Goal: Task Accomplishment & Management: Use online tool/utility

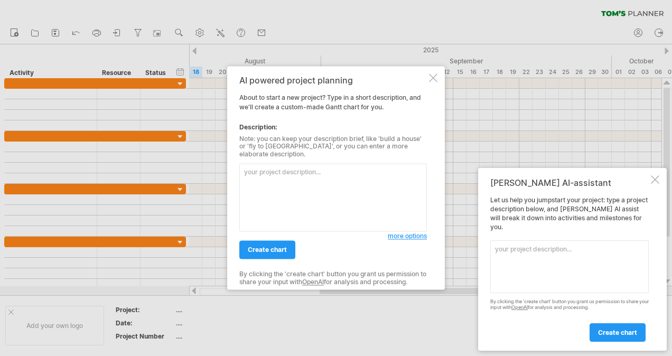
click at [273, 174] on textarea at bounding box center [332, 198] width 187 height 68
type textarea "r"
click at [340, 167] on textarea "檢驗課[PERSON_NAME]同仁新進教育訓練，教育訓" at bounding box center [332, 198] width 187 height 68
drag, startPoint x: 389, startPoint y: 159, endPoint x: 386, endPoint y: 164, distance: 5.6
click at [388, 164] on textarea "檢驗課[PERSON_NAME]同仁新進教育訓練，教育訓" at bounding box center [332, 198] width 187 height 68
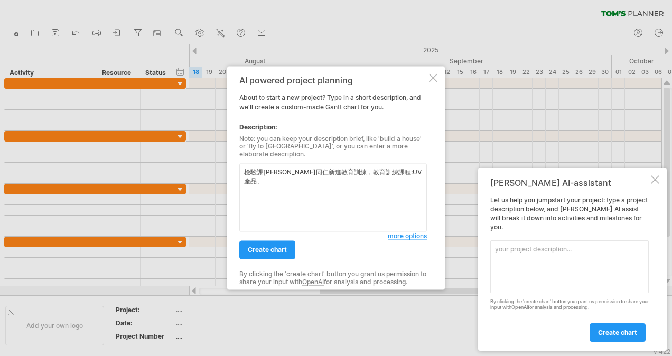
click at [382, 164] on textarea "檢驗課[PERSON_NAME]同仁新進教育訓練，教育訓練課程:UV產品、" at bounding box center [332, 198] width 187 height 68
click at [410, 172] on textarea "檢驗課[PERSON_NAME]同仁新進教育訓練，教育訓練課程:UV產品、" at bounding box center [332, 198] width 187 height 68
type textarea "檢驗課[PERSON_NAME]同仁新進教育訓練，教育訓練課程:UV產品、HC"
click at [419, 233] on span "more options" at bounding box center [407, 236] width 39 height 8
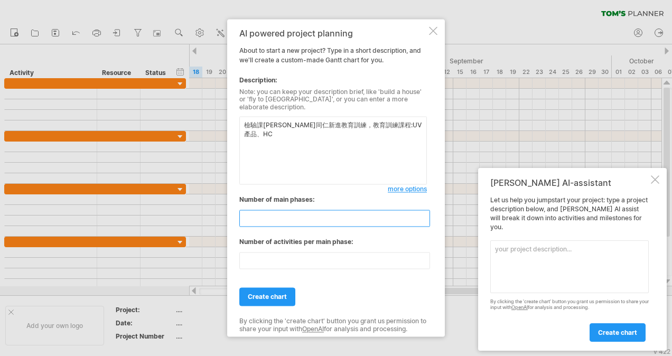
drag, startPoint x: 266, startPoint y: 215, endPoint x: 204, endPoint y: 205, distance: 62.2
click at [211, 205] on div "Trying to reach [DOMAIN_NAME] Connected again... 0% clear filter new" at bounding box center [336, 178] width 672 height 356
type input "*"
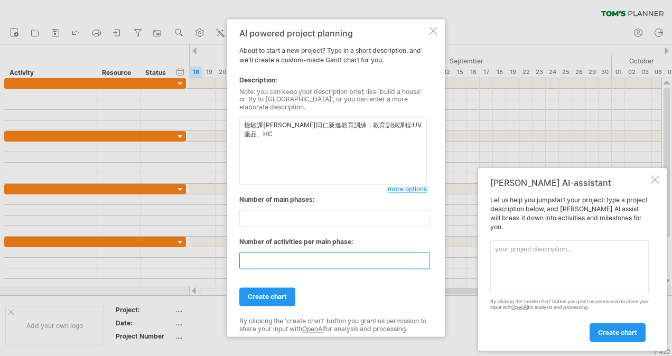
drag, startPoint x: 256, startPoint y: 255, endPoint x: 198, endPoint y: 252, distance: 58.1
click at [198, 252] on div "Trying to reach [DOMAIN_NAME] Connected again... 0% clear filter new" at bounding box center [336, 178] width 672 height 356
type input "*"
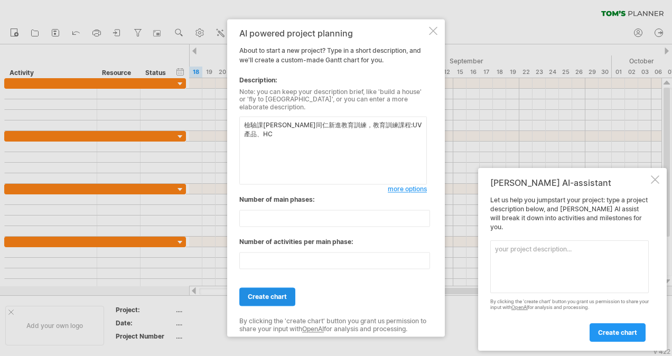
click at [276, 288] on link "create chart" at bounding box center [267, 297] width 56 height 18
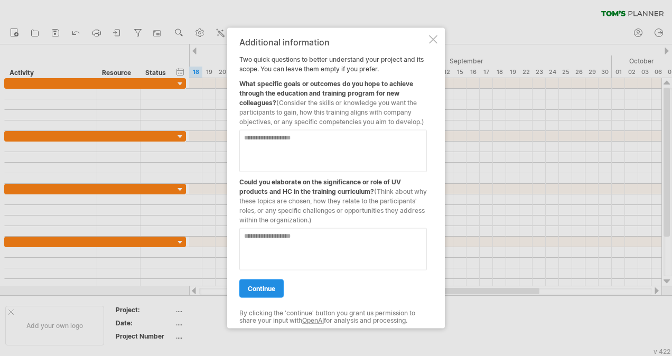
click at [277, 292] on link "continue" at bounding box center [261, 288] width 44 height 18
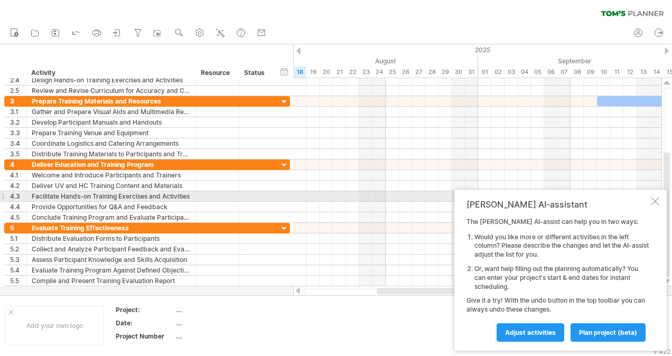
click at [653, 200] on div at bounding box center [655, 201] width 8 height 8
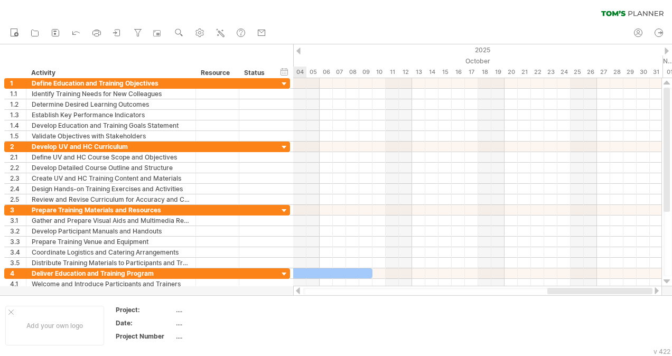
drag, startPoint x: 472, startPoint y: 290, endPoint x: 664, endPoint y: 245, distance: 198.0
click at [662, 292] on div "Trying to reach [DOMAIN_NAME] Connected again... 0% clear filter new 1" at bounding box center [336, 178] width 672 height 356
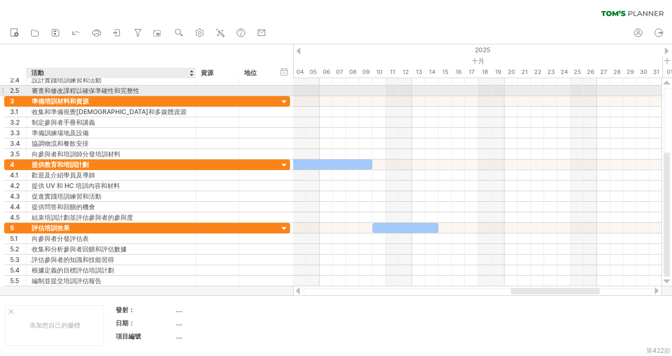
click at [104, 88] on div "審查和修改課程以確保準確性和完整性" at bounding box center [111, 91] width 158 height 10
click at [104, 88] on input "**********" at bounding box center [111, 91] width 158 height 10
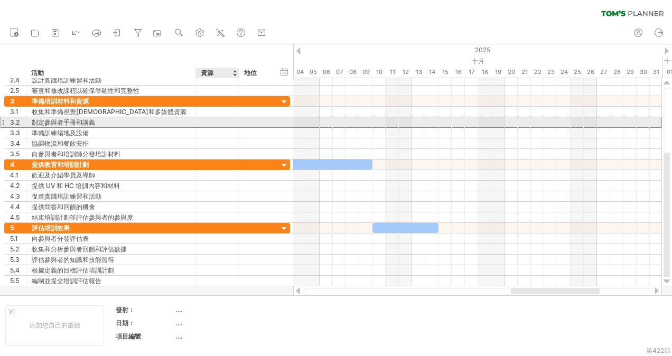
click at [208, 119] on div at bounding box center [217, 122] width 32 height 10
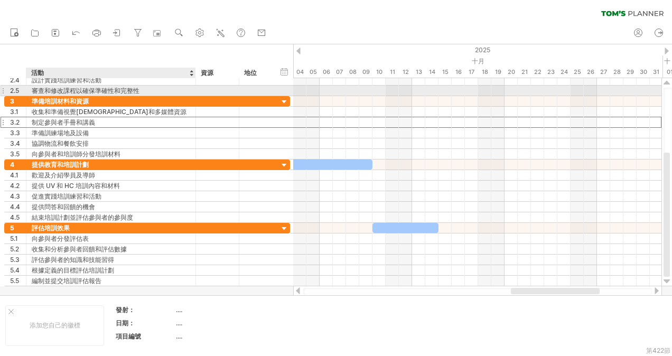
click at [136, 91] on div "審查和修改課程以確保準確性和完整性" at bounding box center [111, 91] width 158 height 10
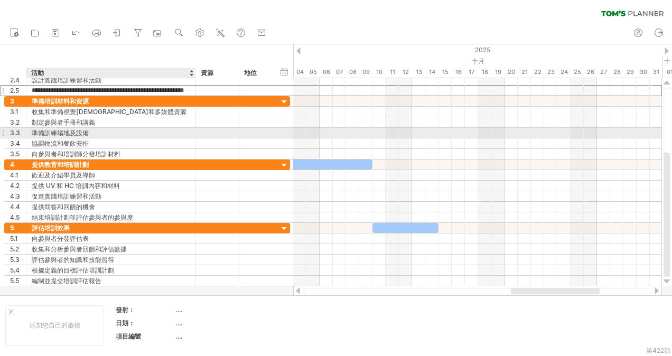
click at [156, 131] on div "準備訓練場地及設備" at bounding box center [111, 133] width 158 height 10
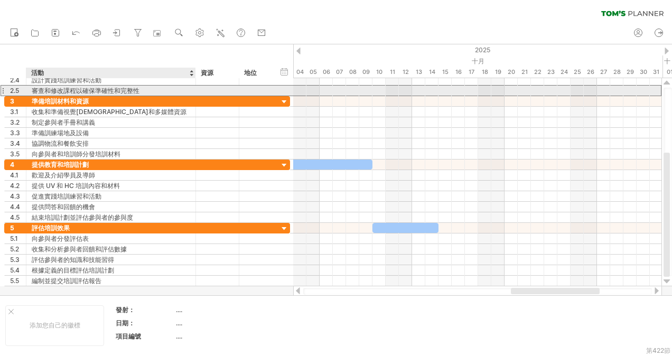
click at [124, 90] on div "審查和修改課程以確保準確性和完整性" at bounding box center [111, 91] width 158 height 10
click at [176, 91] on input "**********" at bounding box center [111, 91] width 158 height 10
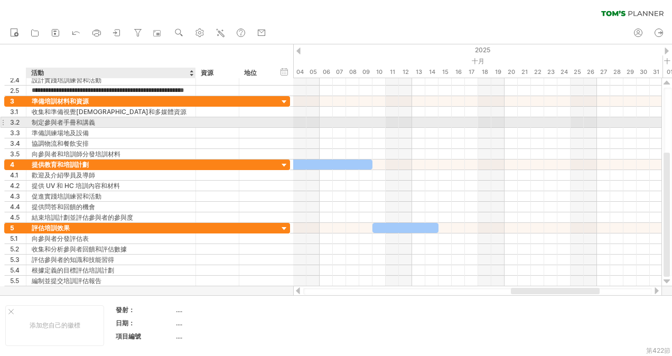
click at [179, 125] on div "制定參與者手冊和講義" at bounding box center [111, 122] width 158 height 10
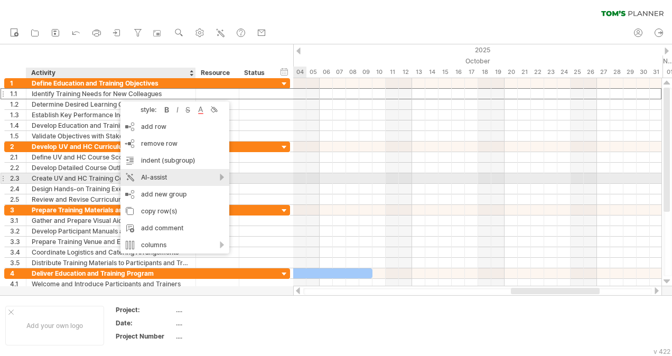
click at [223, 178] on div "AI-assist" at bounding box center [174, 177] width 109 height 17
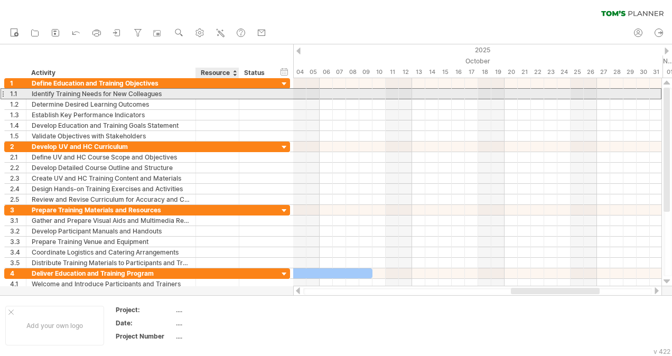
click at [229, 98] on div at bounding box center [217, 94] width 32 height 10
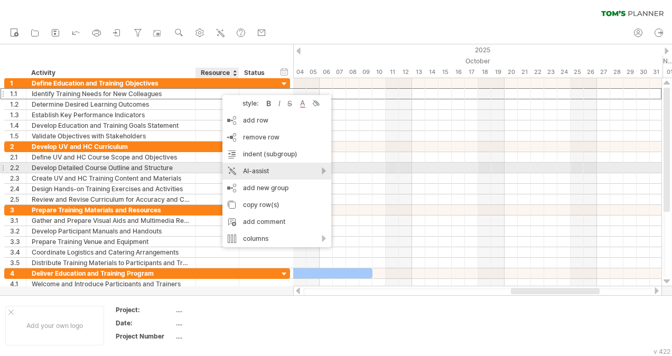
click at [316, 168] on div "AI-assist" at bounding box center [276, 171] width 109 height 17
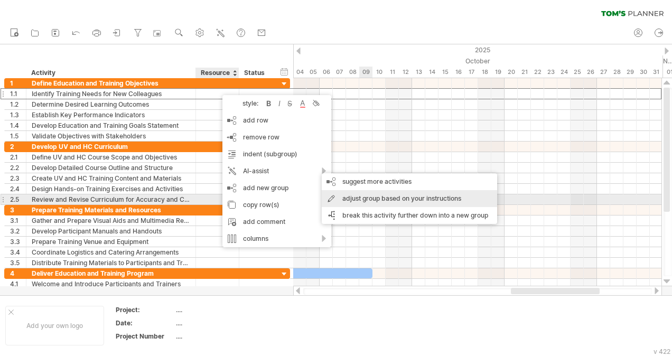
click at [372, 198] on div "adjust group based on your instructions" at bounding box center [409, 198] width 175 height 17
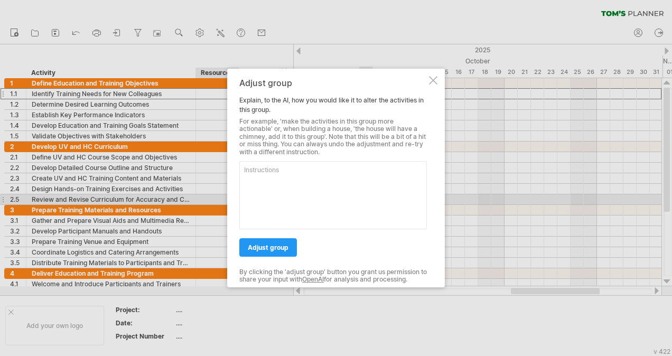
click at [433, 87] on div "Adjust group Explain, to the AI, how you would like it to alter the activities …" at bounding box center [336, 178] width 218 height 219
click at [436, 81] on div at bounding box center [433, 80] width 8 height 8
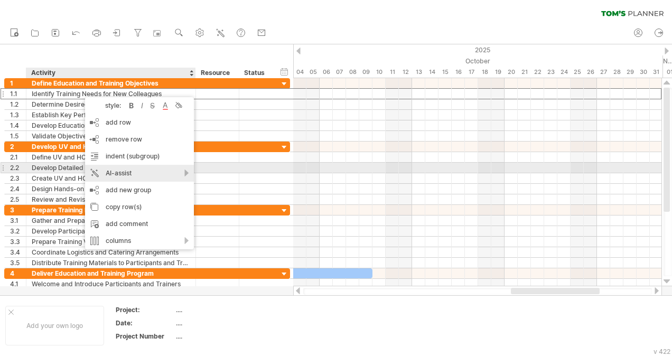
click at [184, 173] on div "AI-assist" at bounding box center [139, 173] width 109 height 17
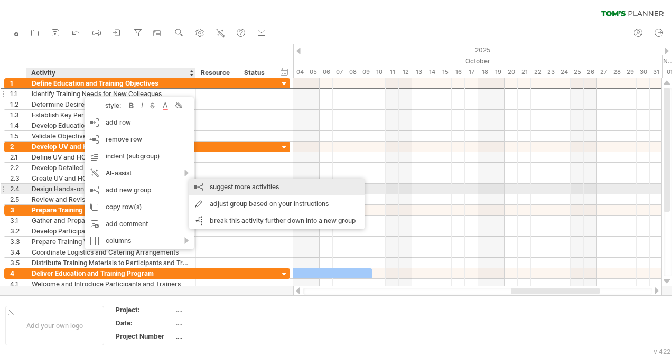
click at [252, 188] on div "suggest more activities" at bounding box center [276, 186] width 175 height 17
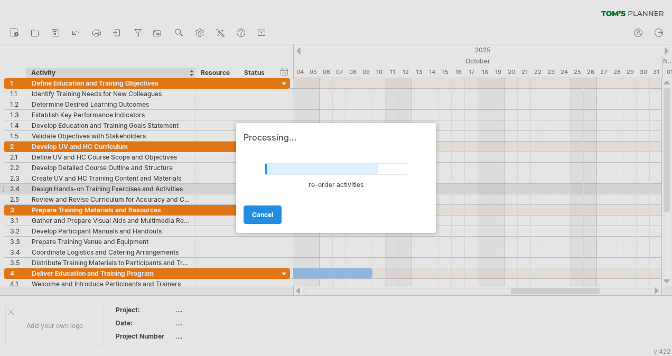
click at [261, 217] on span "cancel" at bounding box center [262, 215] width 21 height 8
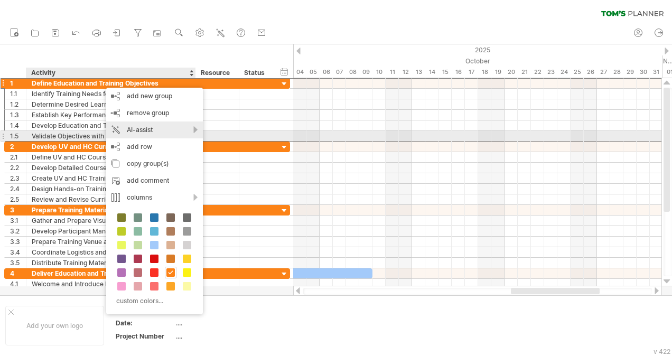
click at [193, 131] on div "AI-assist" at bounding box center [154, 129] width 97 height 17
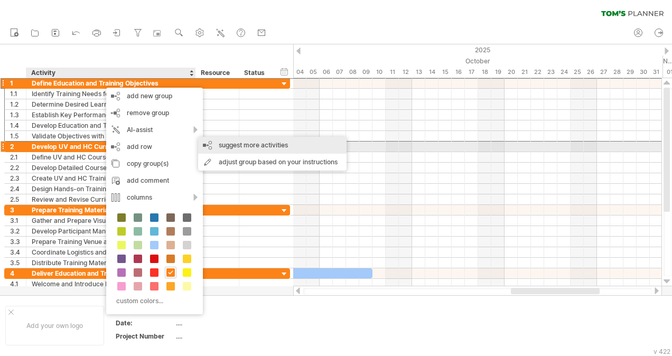
click at [235, 143] on div "suggest more activities" at bounding box center [272, 145] width 148 height 17
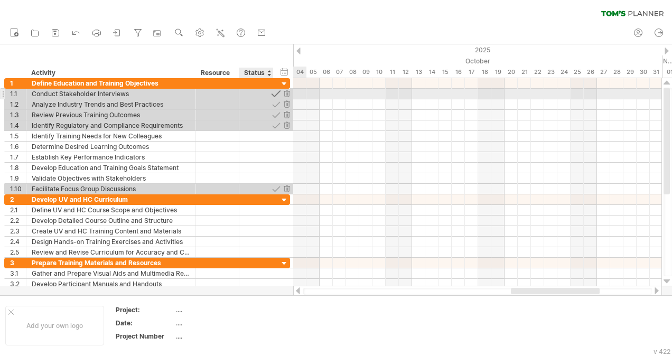
click at [278, 94] on div at bounding box center [276, 94] width 10 height 10
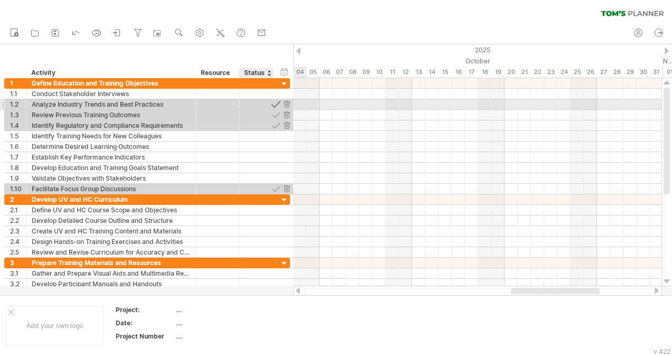
click at [278, 102] on div at bounding box center [276, 104] width 10 height 10
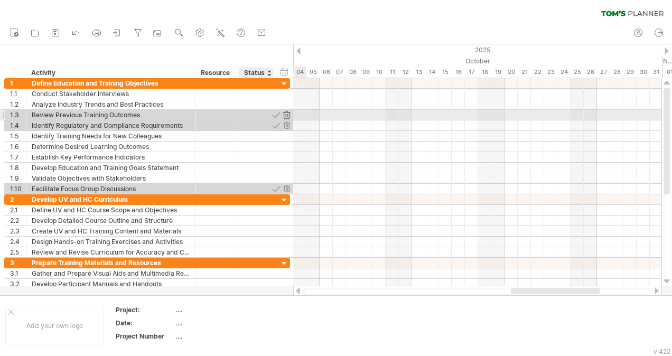
click at [287, 116] on div at bounding box center [286, 115] width 10 height 10
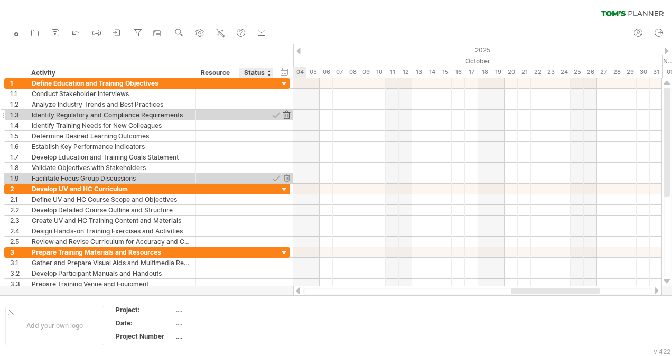
click at [286, 117] on div at bounding box center [286, 115] width 10 height 10
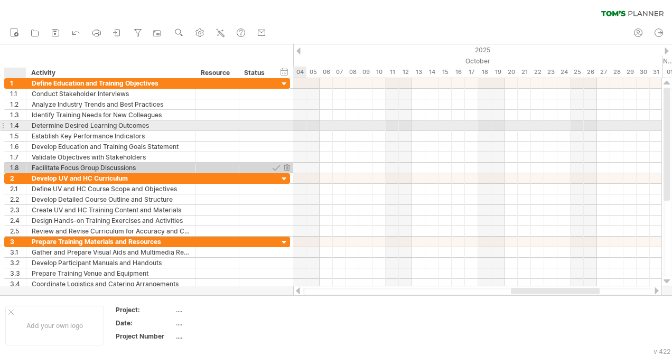
click at [18, 123] on div "1.4" at bounding box center [18, 125] width 16 height 10
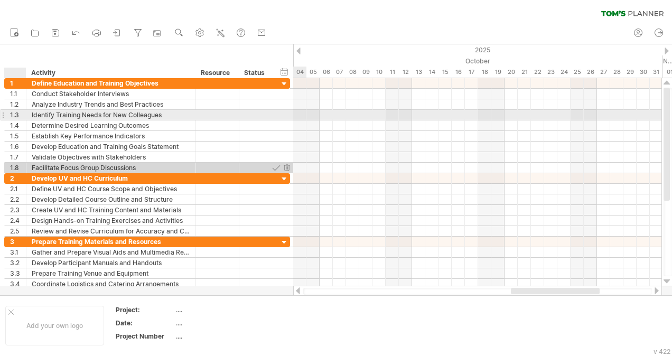
click at [16, 115] on div "1.3" at bounding box center [18, 115] width 16 height 10
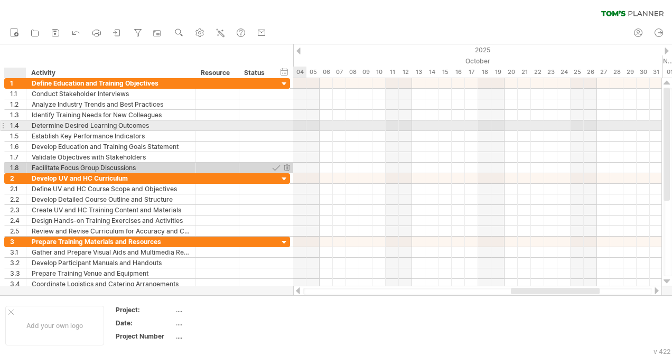
click at [10, 125] on div "1.4" at bounding box center [16, 125] width 22 height 10
click at [19, 126] on div "1.4" at bounding box center [18, 125] width 16 height 10
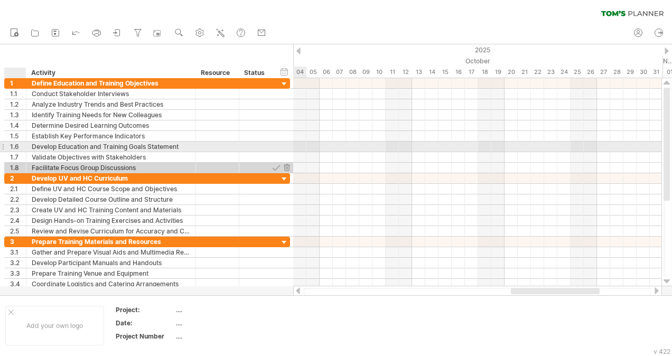
drag, startPoint x: 18, startPoint y: 125, endPoint x: 21, endPoint y: 144, distance: 18.6
click at [21, 144] on div "**********" at bounding box center [147, 125] width 286 height 95
click at [17, 144] on div "1.6" at bounding box center [18, 147] width 16 height 10
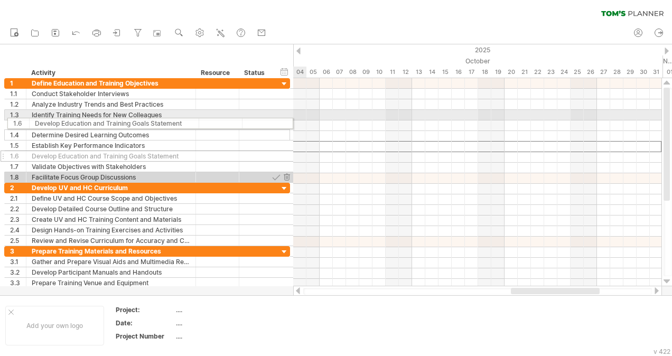
drag, startPoint x: 3, startPoint y: 144, endPoint x: 7, endPoint y: 121, distance: 23.1
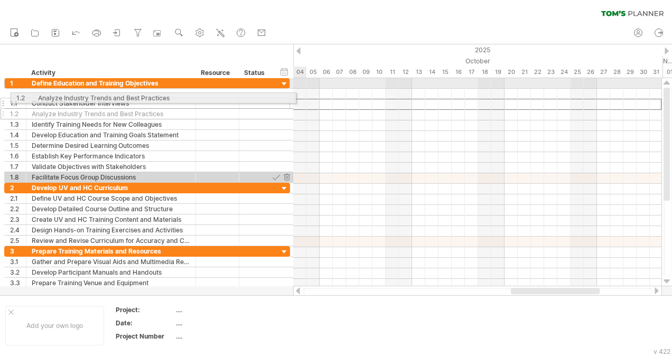
drag, startPoint x: 2, startPoint y: 105, endPoint x: 6, endPoint y: 96, distance: 10.4
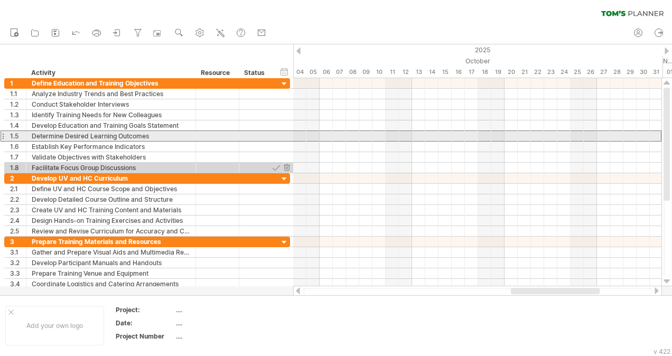
click at [4, 133] on div at bounding box center [3, 135] width 4 height 11
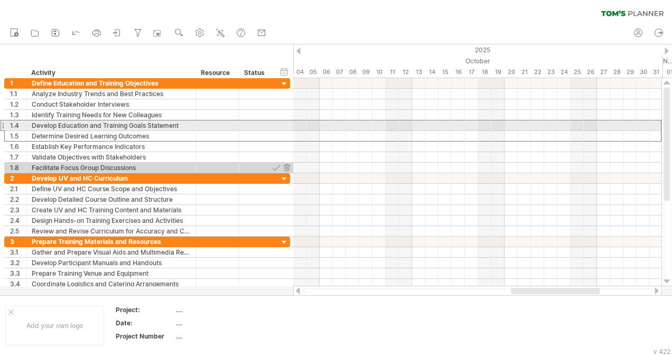
click at [3, 124] on div at bounding box center [3, 125] width 4 height 11
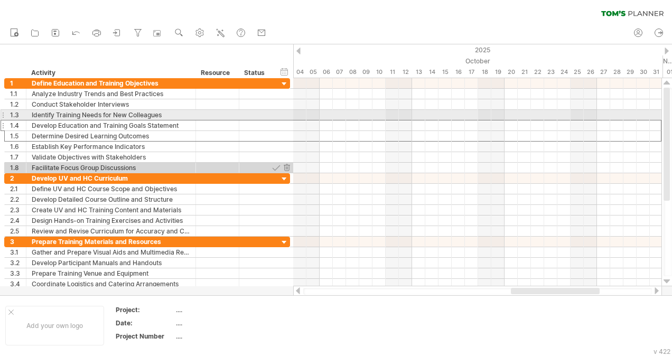
click at [2, 115] on div at bounding box center [3, 114] width 4 height 11
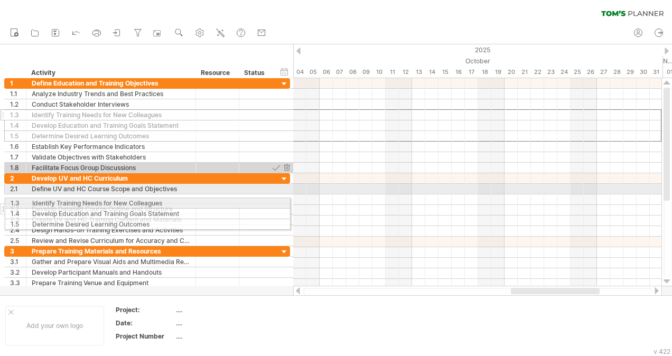
drag, startPoint x: 3, startPoint y: 112, endPoint x: 4, endPoint y: 201, distance: 89.3
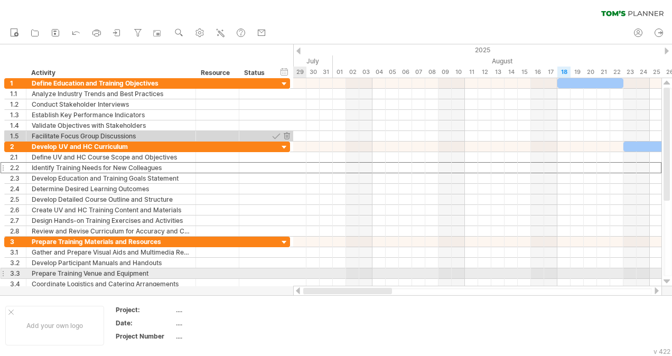
drag, startPoint x: 526, startPoint y: 289, endPoint x: 302, endPoint y: 276, distance: 224.3
click at [298, 279] on div "Trying to reach [DOMAIN_NAME] Connected again... 0% clear filter new 1" at bounding box center [336, 178] width 672 height 356
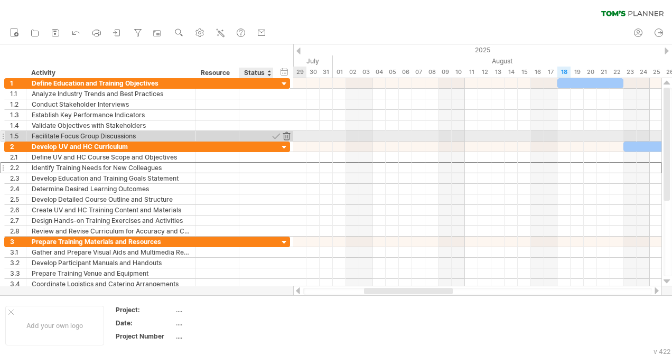
click at [285, 136] on div at bounding box center [286, 136] width 10 height 10
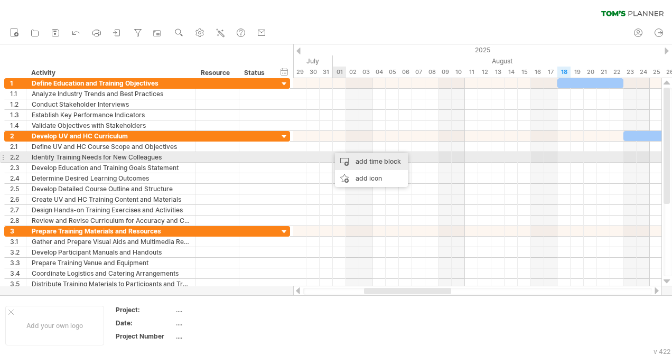
click at [377, 159] on div "add time block" at bounding box center [371, 161] width 73 height 17
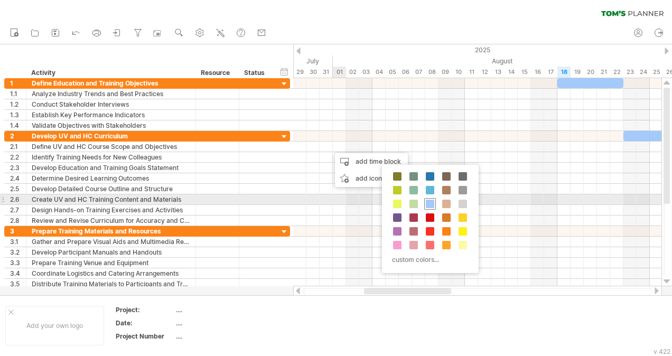
click at [434, 204] on div at bounding box center [430, 204] width 12 height 12
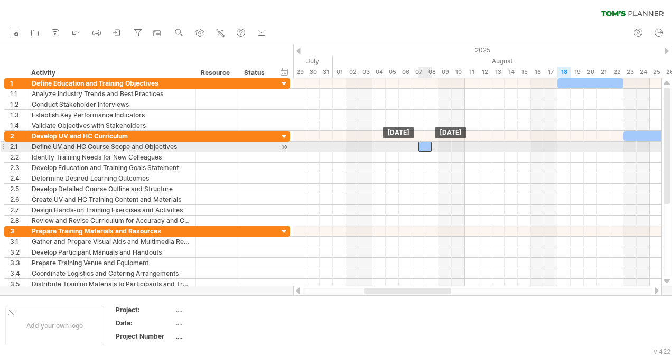
drag, startPoint x: 343, startPoint y: 145, endPoint x: 427, endPoint y: 146, distance: 83.4
click at [427, 146] on div at bounding box center [424, 147] width 13 height 10
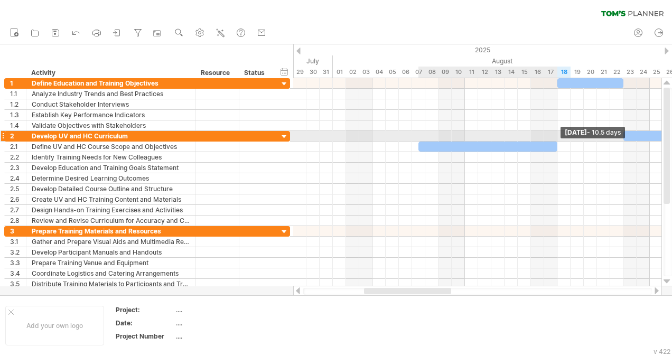
drag, startPoint x: 433, startPoint y: 146, endPoint x: 557, endPoint y: 133, distance: 124.7
click at [557, 133] on div "[DATE] - 10.5 days [DATE]" at bounding box center [477, 182] width 368 height 208
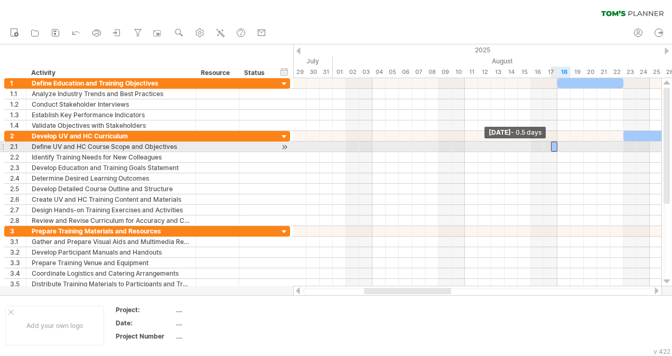
drag, startPoint x: 418, startPoint y: 145, endPoint x: 569, endPoint y: 146, distance: 151.0
click at [593, 144] on div "[DATE] - 10.5 days [DATE] - 0.5 days" at bounding box center [477, 182] width 368 height 208
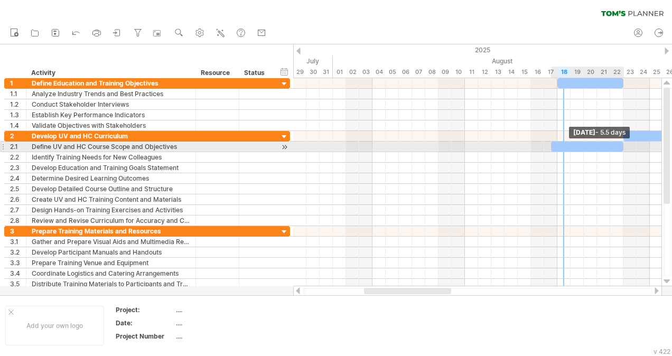
drag, startPoint x: 558, startPoint y: 143, endPoint x: 618, endPoint y: 152, distance: 60.9
click at [624, 147] on span at bounding box center [623, 147] width 4 height 10
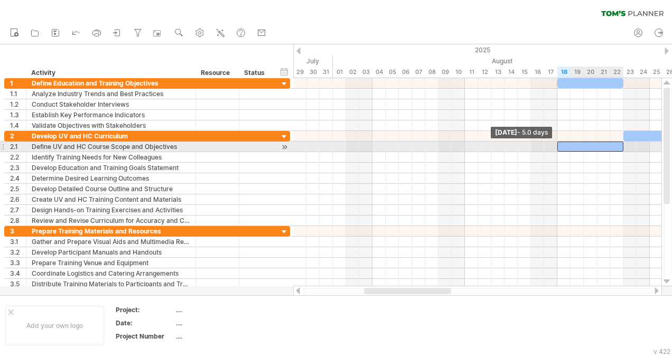
click at [555, 144] on span at bounding box center [557, 147] width 4 height 10
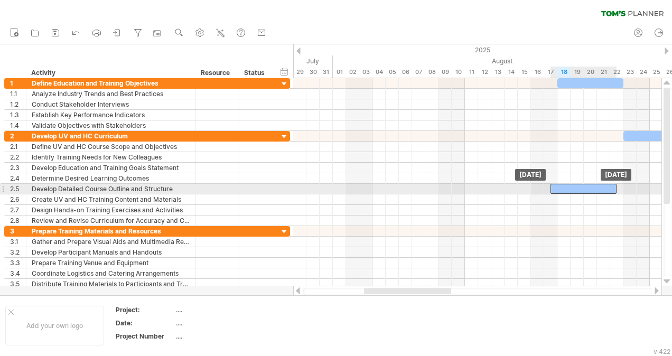
drag, startPoint x: 595, startPoint y: 145, endPoint x: 586, endPoint y: 188, distance: 44.2
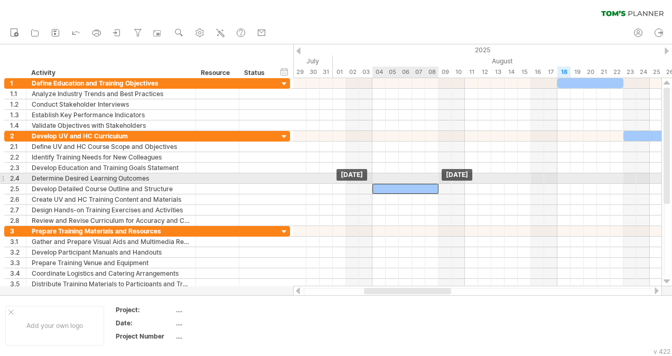
drag, startPoint x: 552, startPoint y: 185, endPoint x: 373, endPoint y: 181, distance: 179.6
click at [373, 181] on div "[DATE] [DATE]" at bounding box center [477, 182] width 368 height 208
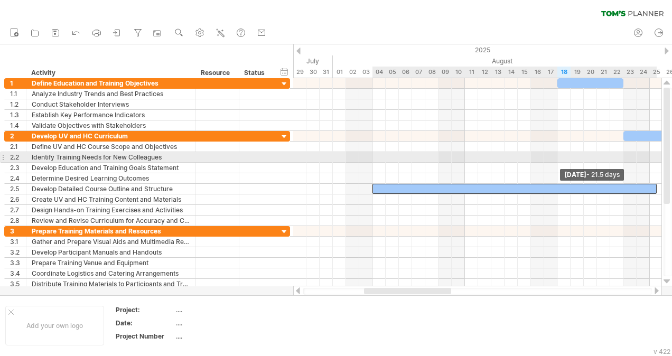
drag, startPoint x: 437, startPoint y: 187, endPoint x: 653, endPoint y: 161, distance: 217.1
click at [653, 161] on div "[DATE] - 21.5 days [DATE]" at bounding box center [477, 182] width 368 height 208
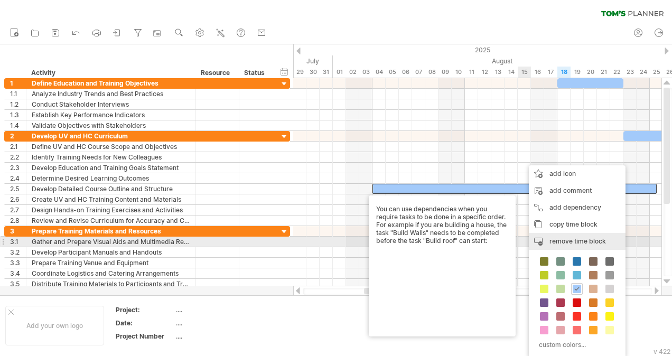
click at [574, 242] on span "remove time block" at bounding box center [577, 241] width 57 height 8
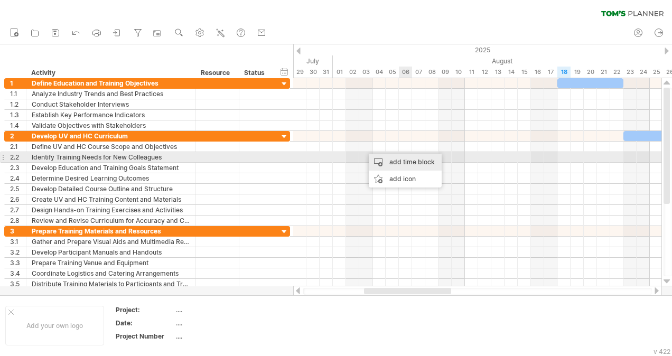
click at [403, 154] on div "add time block" at bounding box center [405, 162] width 73 height 17
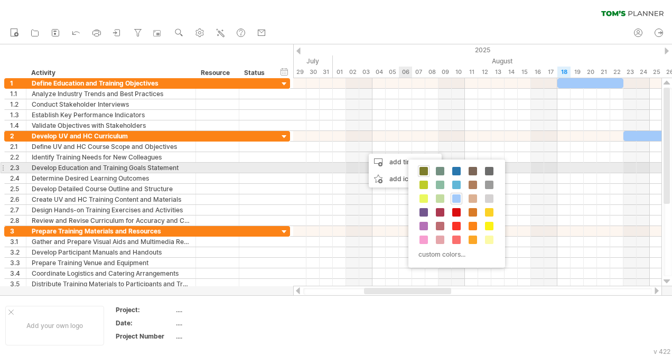
click at [426, 168] on span at bounding box center [423, 171] width 8 height 8
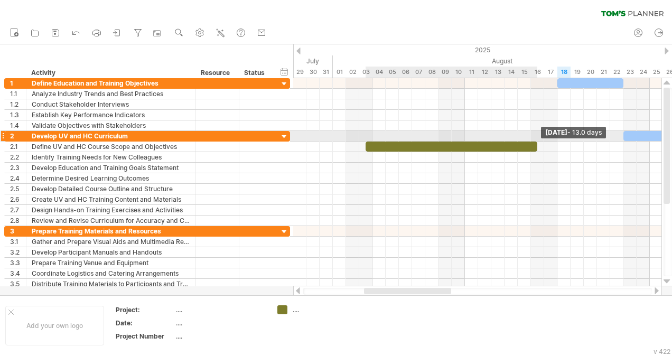
drag, startPoint x: 381, startPoint y: 144, endPoint x: 535, endPoint y: 134, distance: 154.5
click at [535, 133] on div "[DATE] - 13.0 days [DATE]" at bounding box center [477, 182] width 368 height 208
click at [478, 138] on div "[DATE] [DATE]" at bounding box center [477, 182] width 368 height 208
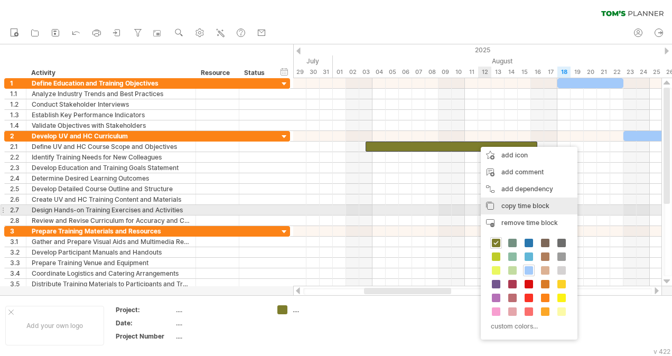
click at [531, 207] on span "copy time block" at bounding box center [525, 206] width 48 height 8
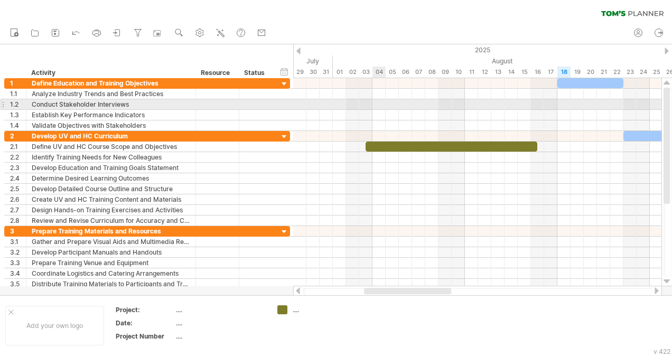
click at [379, 105] on div at bounding box center [477, 104] width 368 height 11
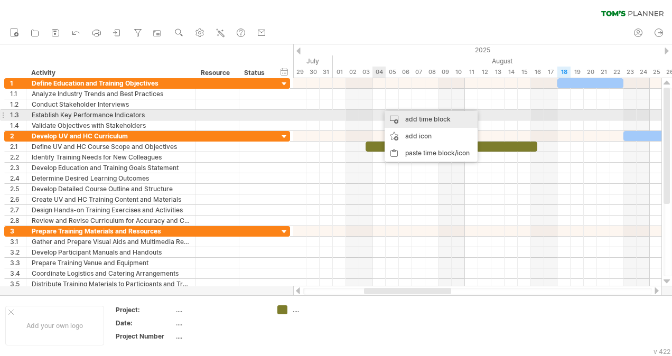
click at [414, 119] on div "add time block" at bounding box center [430, 119] width 93 height 17
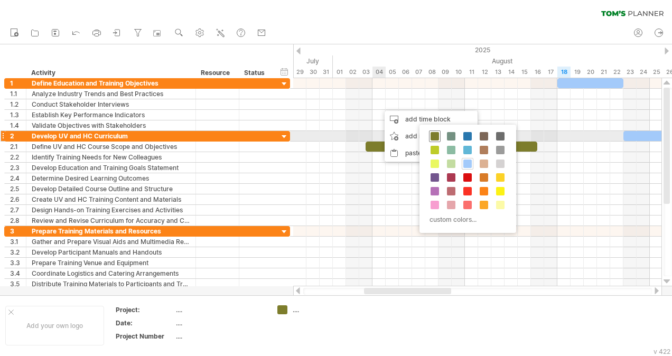
click at [436, 134] on span at bounding box center [434, 136] width 8 height 8
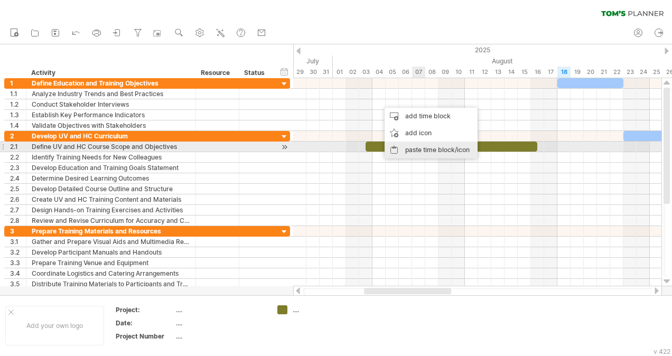
click at [414, 150] on div "paste time block/icon" at bounding box center [430, 150] width 93 height 17
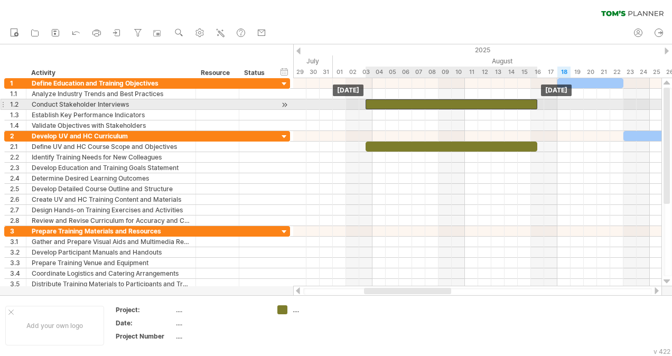
drag, startPoint x: 429, startPoint y: 102, endPoint x: 414, endPoint y: 102, distance: 15.3
click at [414, 102] on div at bounding box center [451, 104] width 172 height 10
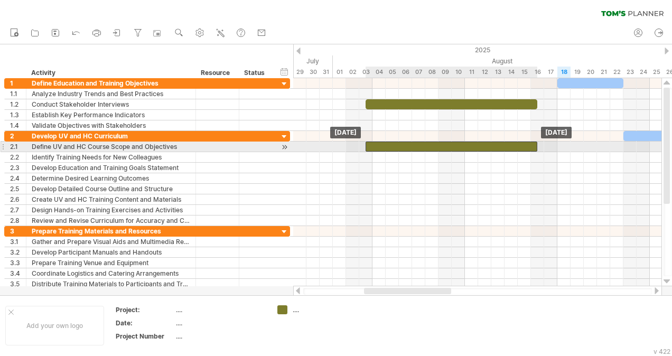
click at [418, 148] on div at bounding box center [451, 147] width 172 height 10
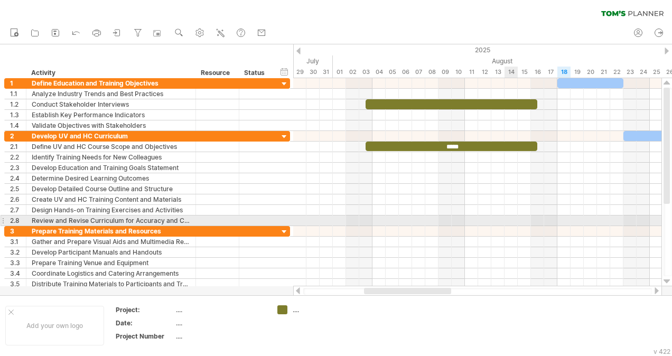
click at [517, 226] on div at bounding box center [477, 231] width 368 height 11
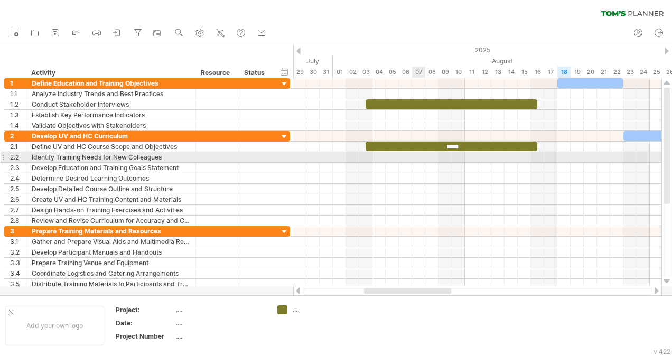
drag, startPoint x: 419, startPoint y: 156, endPoint x: 422, endPoint y: 162, distance: 6.2
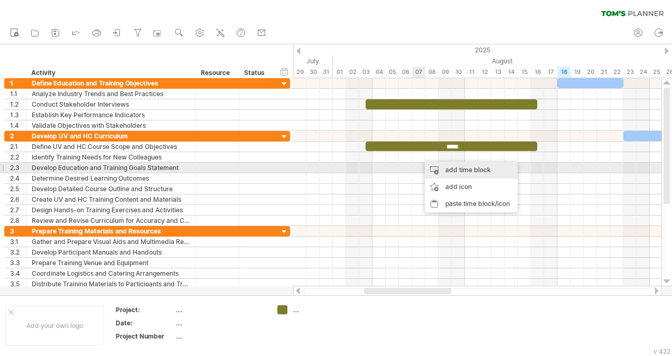
click at [461, 173] on div "add time block" at bounding box center [471, 170] width 93 height 17
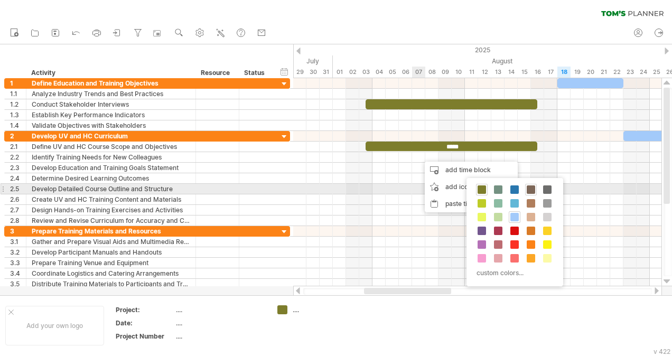
click at [527, 191] on span at bounding box center [531, 189] width 8 height 8
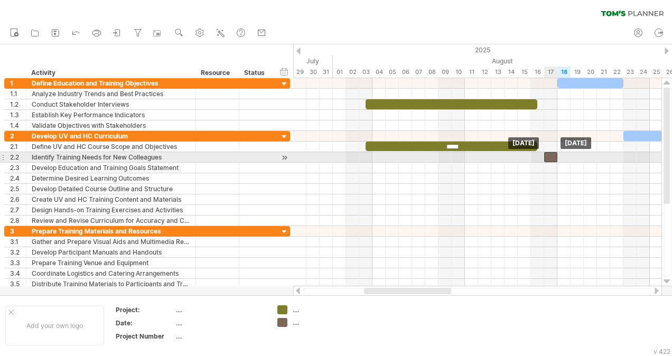
drag, startPoint x: 427, startPoint y: 153, endPoint x: 551, endPoint y: 153, distance: 124.6
click at [551, 153] on div at bounding box center [550, 157] width 13 height 10
click at [553, 156] on div at bounding box center [550, 157] width 13 height 10
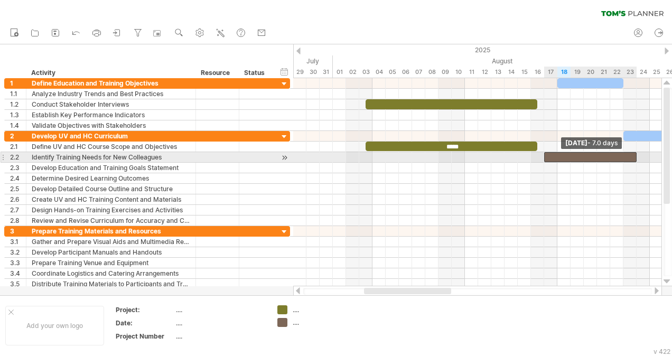
drag, startPoint x: 556, startPoint y: 155, endPoint x: 635, endPoint y: 158, distance: 78.8
click at [635, 158] on span at bounding box center [636, 157] width 4 height 10
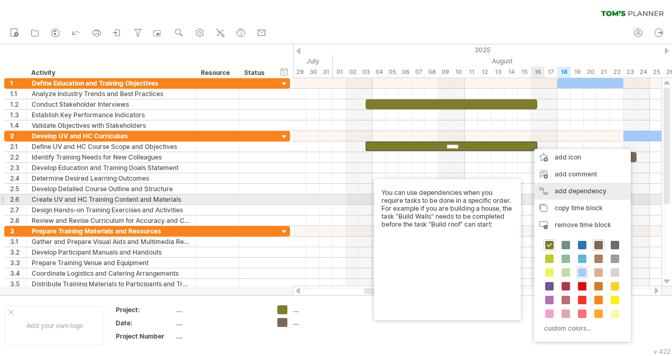
click at [583, 195] on div "add dependency You can use dependencies when you require tasks to be done in a …" at bounding box center [582, 191] width 97 height 17
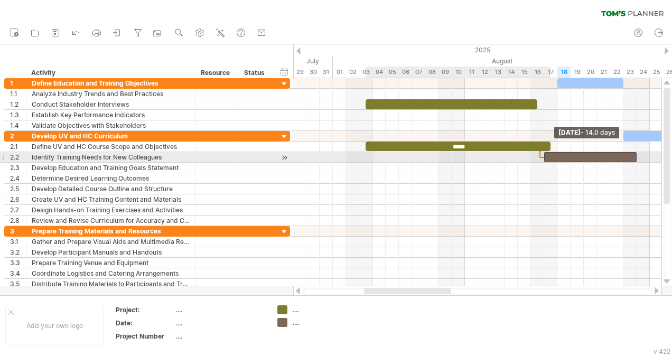
drag, startPoint x: 536, startPoint y: 147, endPoint x: 548, endPoint y: 159, distance: 17.2
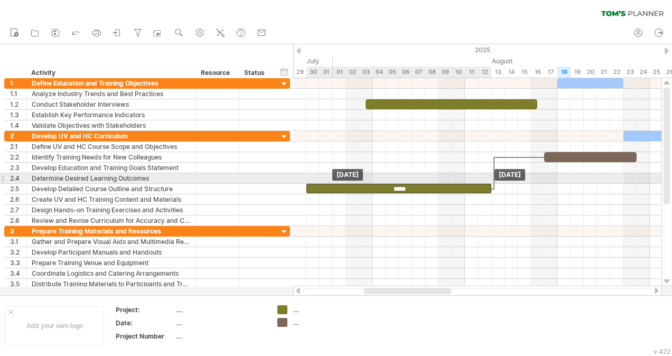
drag, startPoint x: 497, startPoint y: 144, endPoint x: 438, endPoint y: 180, distance: 69.6
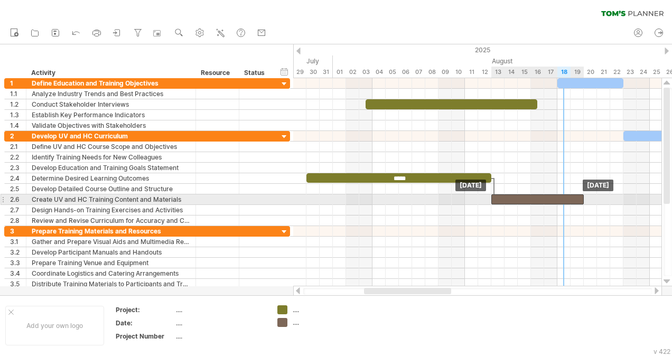
drag, startPoint x: 560, startPoint y: 155, endPoint x: 504, endPoint y: 200, distance: 72.1
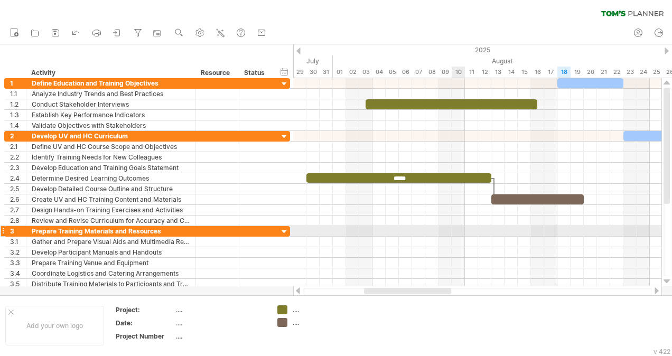
click at [455, 227] on div at bounding box center [477, 231] width 368 height 11
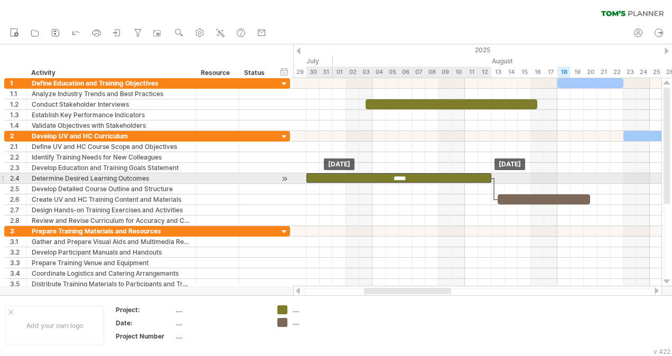
drag, startPoint x: 449, startPoint y: 175, endPoint x: 458, endPoint y: 182, distance: 10.6
click at [449, 177] on div "*****" at bounding box center [398, 178] width 185 height 10
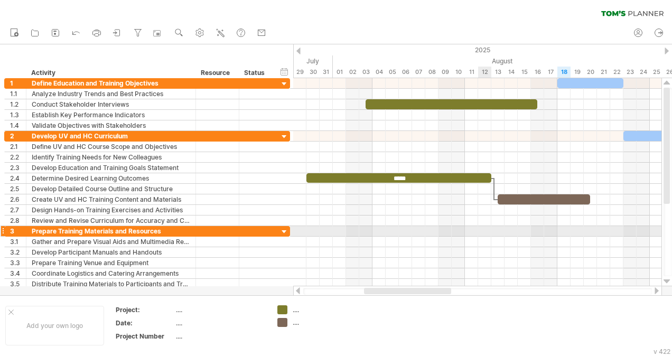
click at [488, 233] on div at bounding box center [477, 231] width 368 height 11
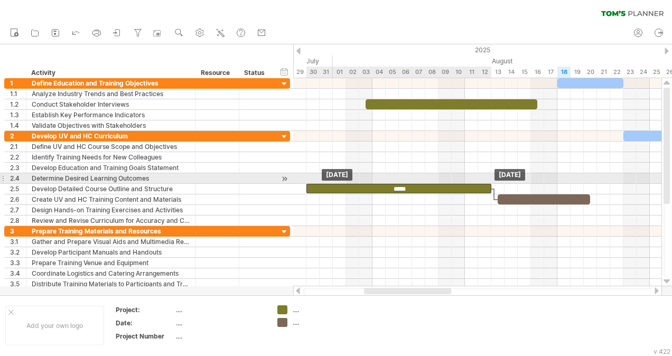
drag, startPoint x: 457, startPoint y: 172, endPoint x: 461, endPoint y: 181, distance: 9.2
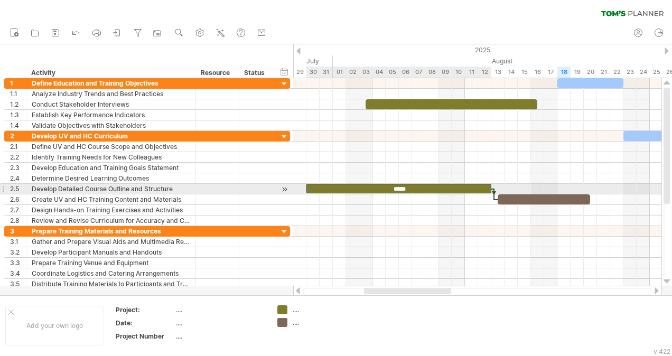
click at [468, 188] on div "*****" at bounding box center [398, 189] width 185 height 10
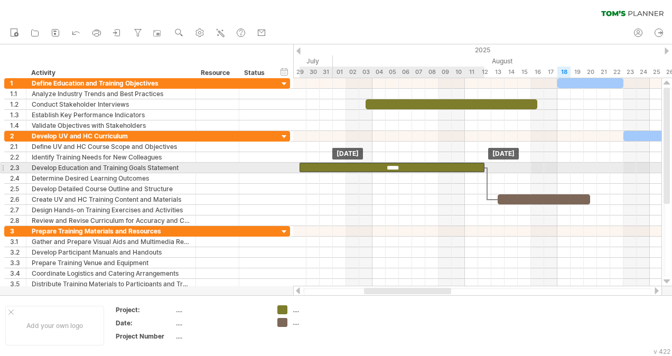
drag, startPoint x: 476, startPoint y: 187, endPoint x: 468, endPoint y: 171, distance: 18.9
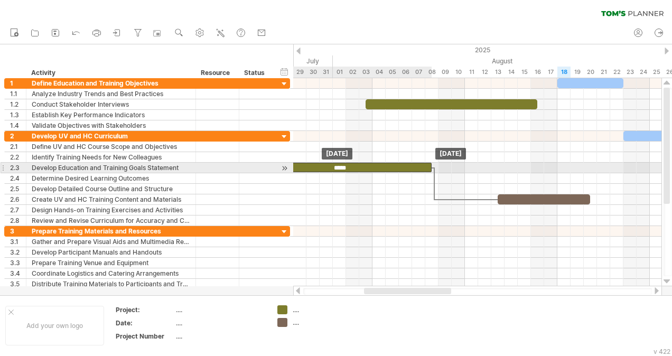
drag, startPoint x: 455, startPoint y: 166, endPoint x: 468, endPoint y: 180, distance: 18.7
click at [410, 164] on div "*****" at bounding box center [339, 168] width 185 height 10
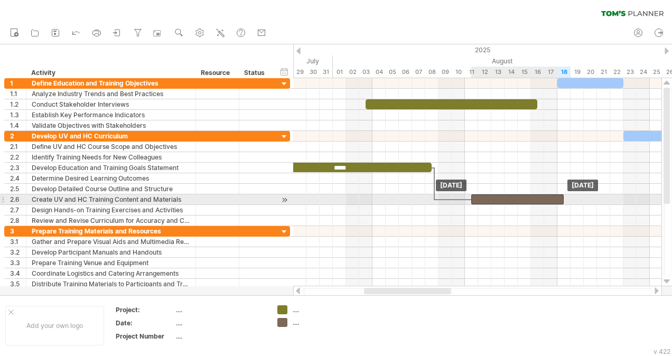
drag, startPoint x: 525, startPoint y: 199, endPoint x: 497, endPoint y: 201, distance: 27.5
click at [500, 203] on div "***** [DATE] [DATE]" at bounding box center [477, 182] width 368 height 208
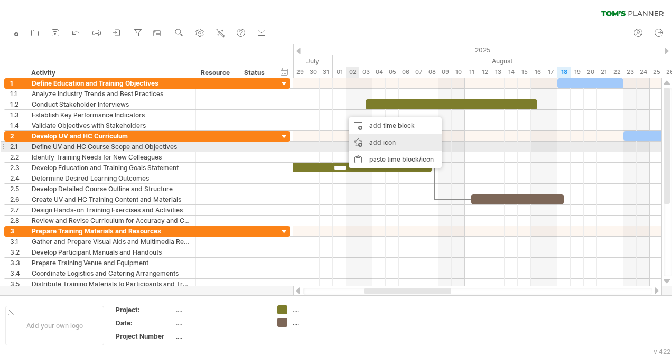
click at [382, 145] on div "add icon" at bounding box center [395, 142] width 93 height 17
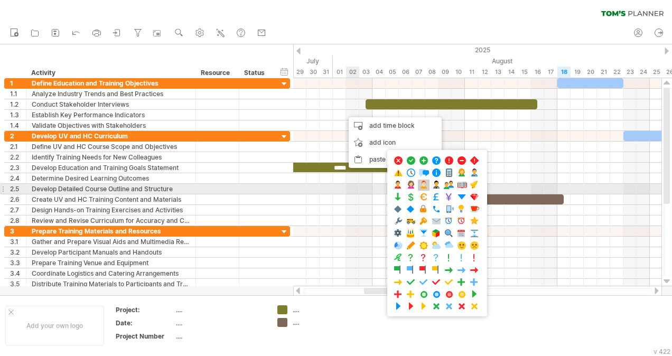
click at [427, 185] on span at bounding box center [423, 185] width 11 height 10
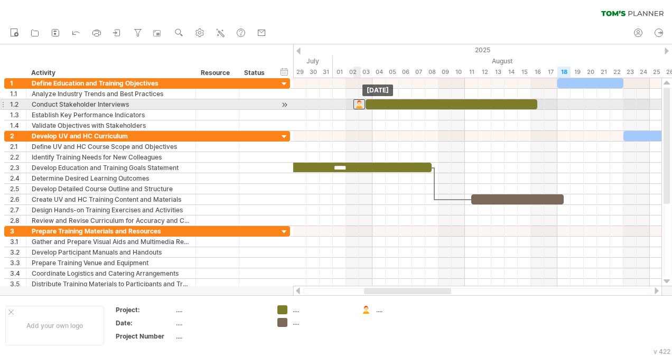
drag, startPoint x: 346, startPoint y: 113, endPoint x: 361, endPoint y: 102, distance: 18.5
click at [359, 104] on div at bounding box center [359, 104] width 12 height 10
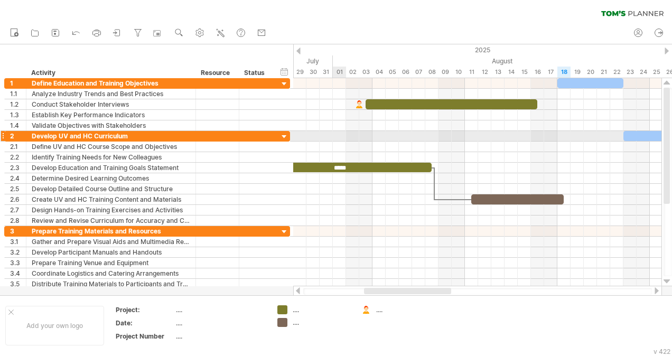
click at [343, 135] on div at bounding box center [477, 136] width 368 height 11
click at [380, 312] on div "...." at bounding box center [405, 309] width 58 height 9
click at [291, 312] on div "...." at bounding box center [313, 309] width 73 height 9
click at [294, 311] on div "...." at bounding box center [322, 309] width 58 height 9
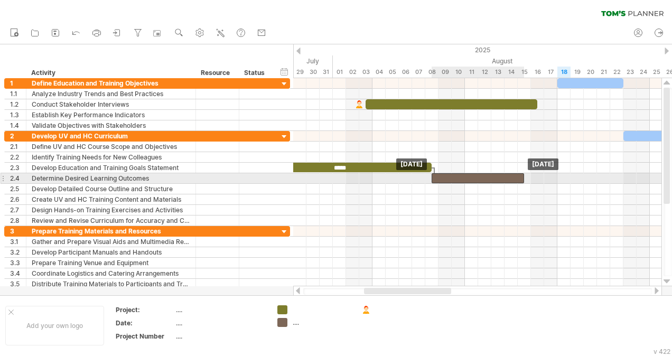
drag, startPoint x: 490, startPoint y: 198, endPoint x: 451, endPoint y: 182, distance: 41.7
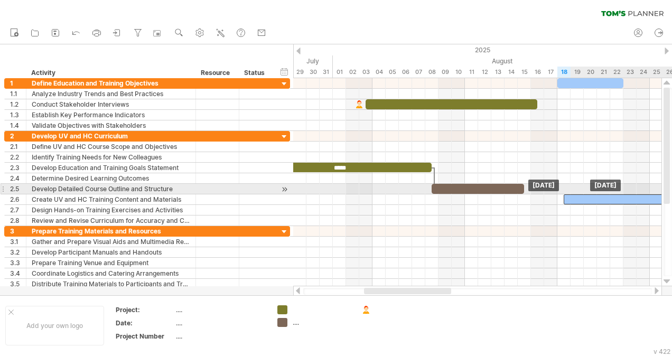
drag, startPoint x: 652, startPoint y: 131, endPoint x: 596, endPoint y: 195, distance: 84.6
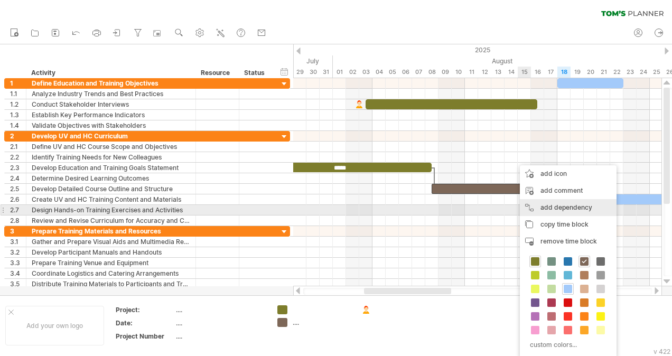
click at [575, 208] on div "add dependency You can use dependencies when you require tasks to be done in a …" at bounding box center [568, 207] width 97 height 17
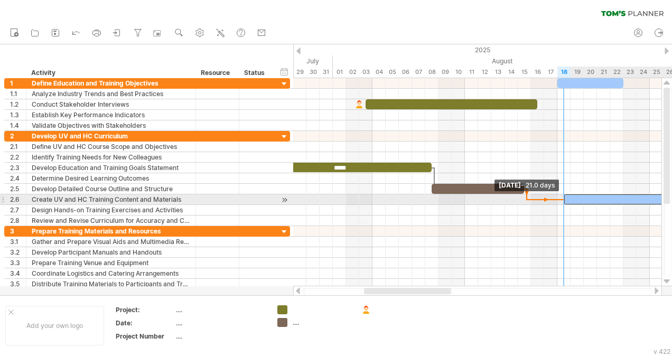
click at [563, 196] on span at bounding box center [564, 199] width 4 height 10
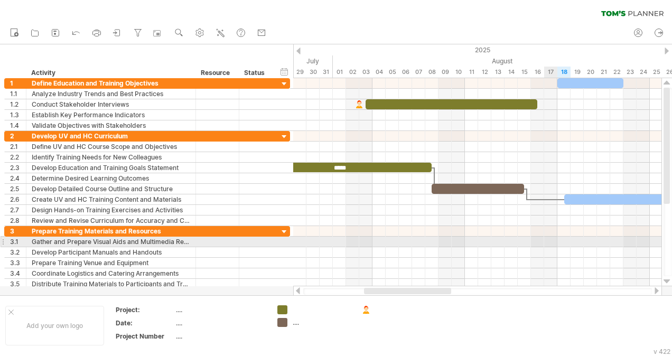
click at [548, 241] on div at bounding box center [477, 242] width 368 height 11
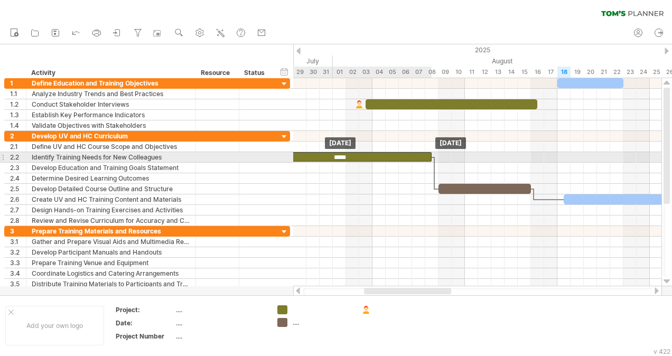
drag, startPoint x: 424, startPoint y: 165, endPoint x: 459, endPoint y: 210, distance: 57.6
click at [426, 159] on div "***** [DATE] [DATE]" at bounding box center [477, 182] width 368 height 208
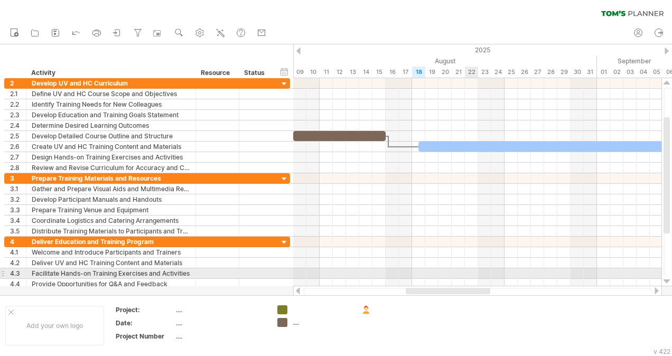
drag, startPoint x: 440, startPoint y: 288, endPoint x: 445, endPoint y: 241, distance: 47.7
click at [469, 276] on div "Trying to reach [DOMAIN_NAME] Connected again... 0% clear filter new 1" at bounding box center [336, 178] width 672 height 356
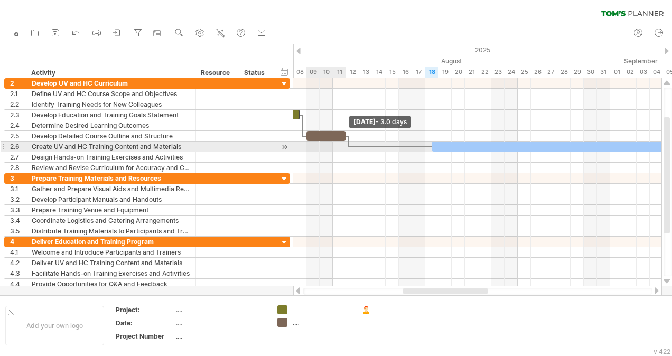
drag, startPoint x: 398, startPoint y: 135, endPoint x: 345, endPoint y: 142, distance: 53.3
click at [342, 143] on div "***** [DATE] - 3.0 days [DATE]" at bounding box center [477, 182] width 368 height 208
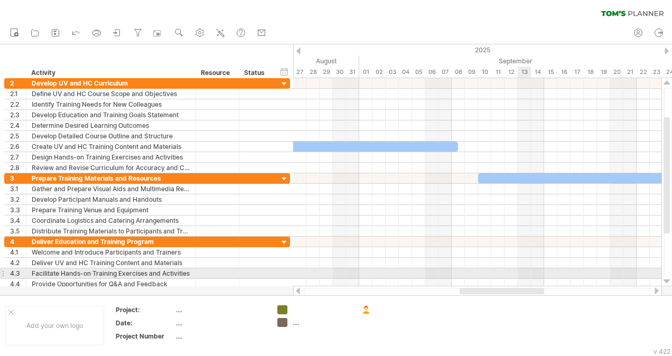
drag, startPoint x: 474, startPoint y: 288, endPoint x: 528, endPoint y: 268, distance: 57.8
click at [531, 271] on div "Trying to reach [DOMAIN_NAME] Connected again... 0% clear filter new 1" at bounding box center [336, 178] width 672 height 356
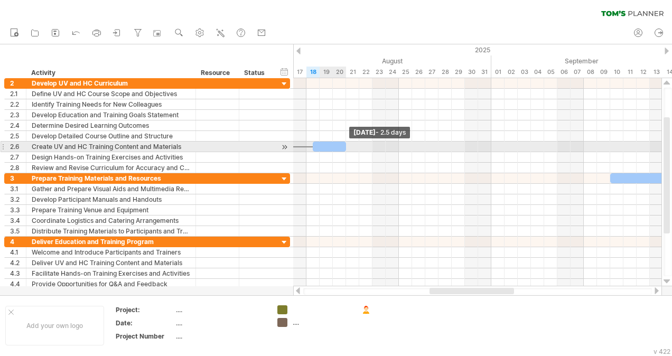
drag, startPoint x: 443, startPoint y: 142, endPoint x: 466, endPoint y: 230, distance: 91.2
click at [342, 146] on div at bounding box center [329, 147] width 33 height 10
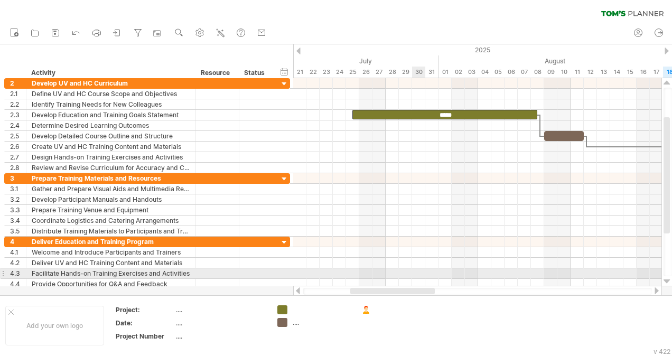
drag, startPoint x: 492, startPoint y: 290, endPoint x: 413, endPoint y: 272, distance: 81.3
click at [413, 272] on div "Trying to reach [DOMAIN_NAME] Connected again... 0% clear filter new 1" at bounding box center [336, 178] width 672 height 356
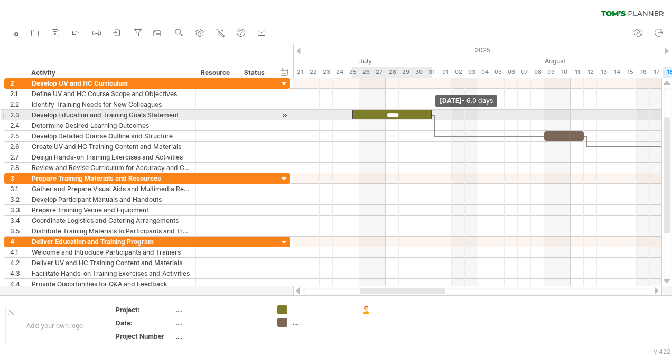
drag, startPoint x: 538, startPoint y: 111, endPoint x: 432, endPoint y: 121, distance: 106.1
click at [430, 120] on div "***** [DATE] - 6.0 days [DATE]" at bounding box center [477, 182] width 368 height 208
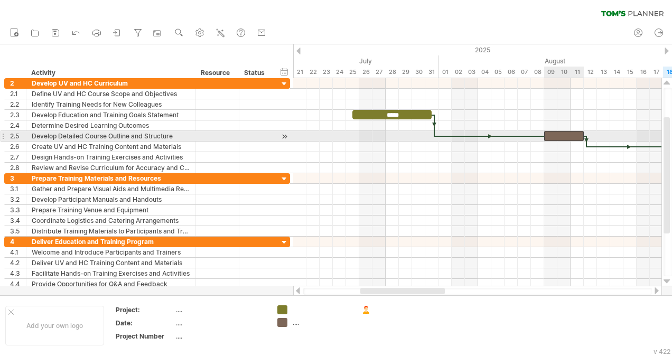
click at [557, 135] on div at bounding box center [564, 136] width 40 height 10
click at [557, 135] on div at bounding box center [557, 136] width 40 height 10
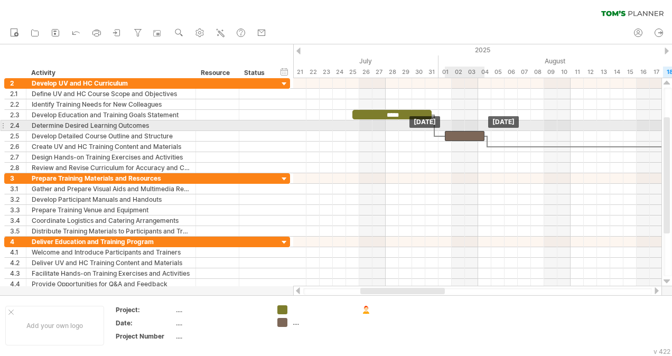
drag, startPoint x: 567, startPoint y: 134, endPoint x: 474, endPoint y: 130, distance: 93.0
click at [474, 131] on div at bounding box center [465, 136] width 40 height 10
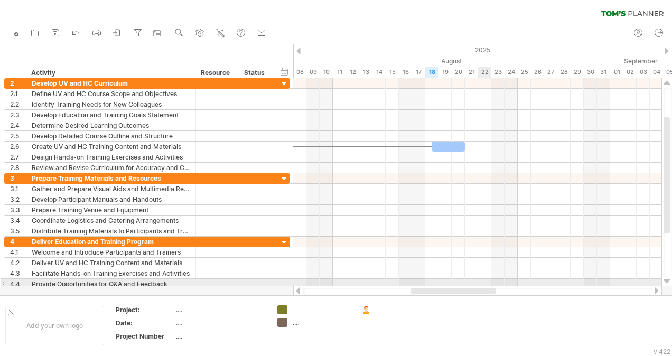
drag, startPoint x: 433, startPoint y: 290, endPoint x: 471, endPoint y: 241, distance: 62.5
click at [485, 283] on div "Trying to reach [DOMAIN_NAME] Connected again... 0% clear filter new 1" at bounding box center [336, 178] width 672 height 356
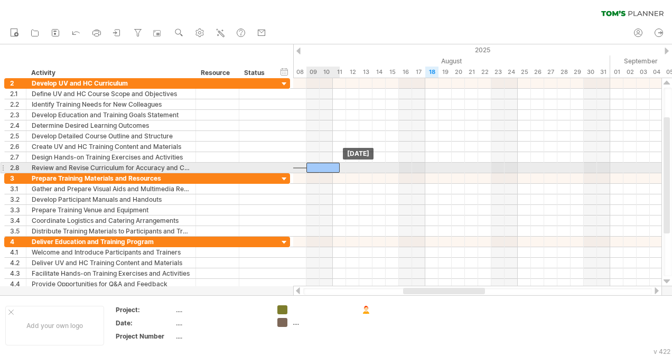
drag, startPoint x: 455, startPoint y: 145, endPoint x: 336, endPoint y: 167, distance: 121.5
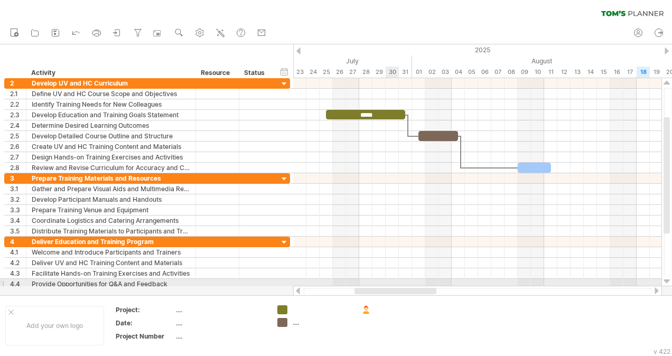
drag, startPoint x: 439, startPoint y: 292, endPoint x: 393, endPoint y: 278, distance: 48.1
click at [391, 280] on div "Trying to reach [DOMAIN_NAME] Connected again... 0% clear filter new 1" at bounding box center [336, 178] width 672 height 356
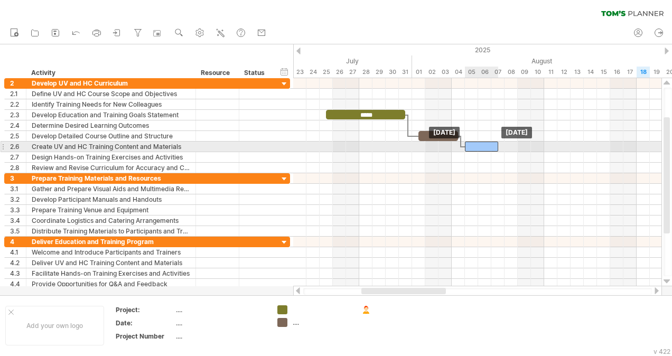
drag, startPoint x: 528, startPoint y: 163, endPoint x: 481, endPoint y: 144, distance: 50.7
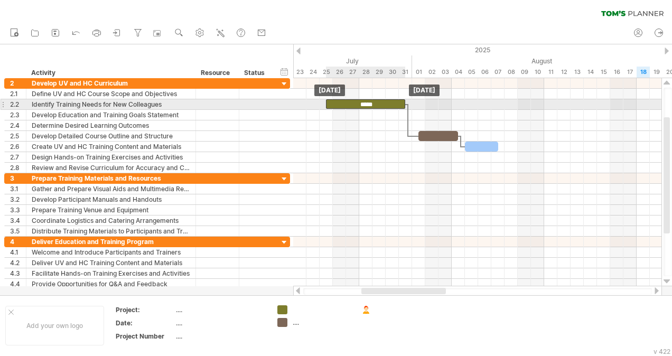
drag, startPoint x: 387, startPoint y: 111, endPoint x: 390, endPoint y: 105, distance: 7.3
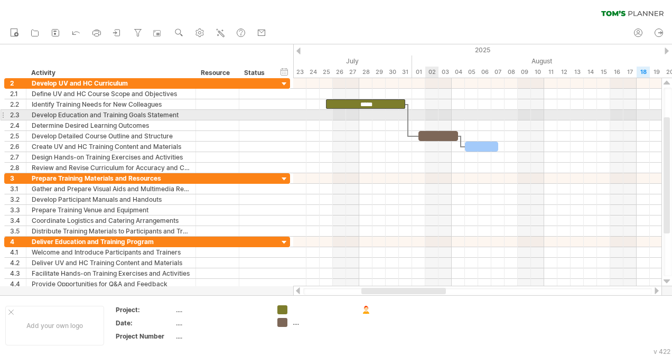
drag, startPoint x: 394, startPoint y: 103, endPoint x: 426, endPoint y: 118, distance: 34.7
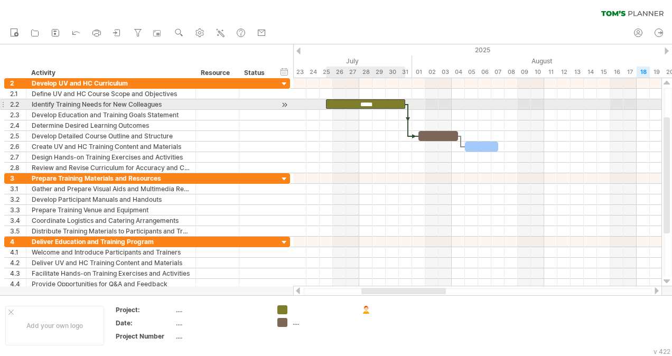
click at [399, 104] on div "*****" at bounding box center [365, 104] width 79 height 10
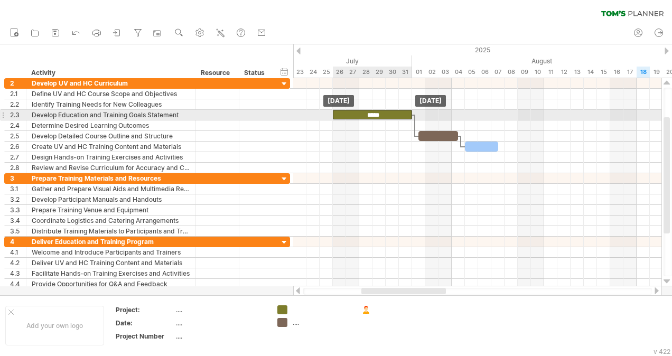
drag, startPoint x: 399, startPoint y: 104, endPoint x: 407, endPoint y: 116, distance: 14.7
click at [393, 110] on div "*****" at bounding box center [372, 115] width 79 height 10
click at [358, 110] on div "*****" at bounding box center [372, 115] width 79 height 10
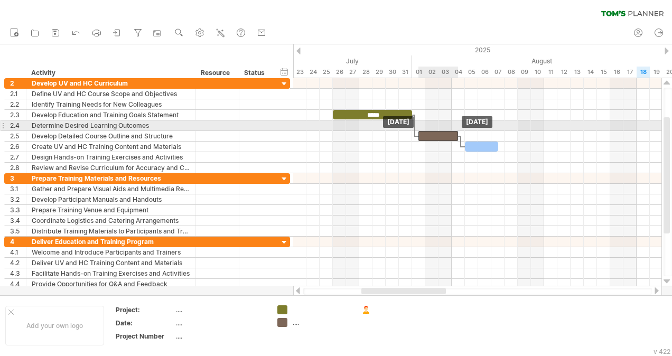
click at [438, 131] on div at bounding box center [438, 136] width 40 height 10
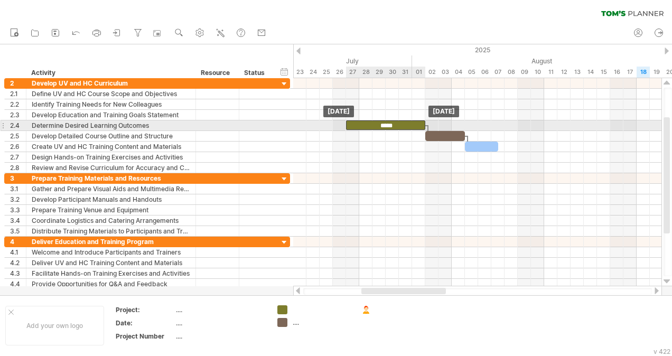
drag, startPoint x: 352, startPoint y: 116, endPoint x: 364, endPoint y: 130, distance: 18.7
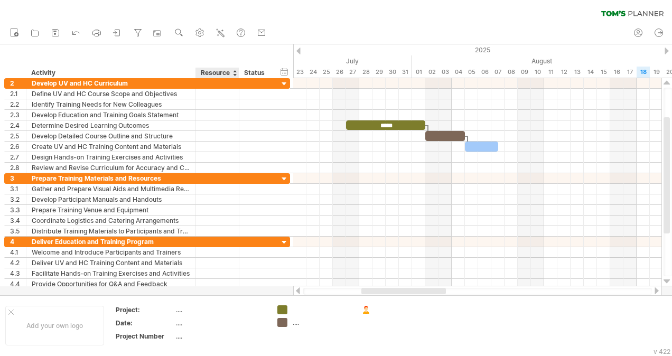
click at [229, 72] on div "Resource" at bounding box center [217, 73] width 32 height 11
click at [284, 73] on div "hide start/end/duration show start/end/duration" at bounding box center [284, 71] width 10 height 11
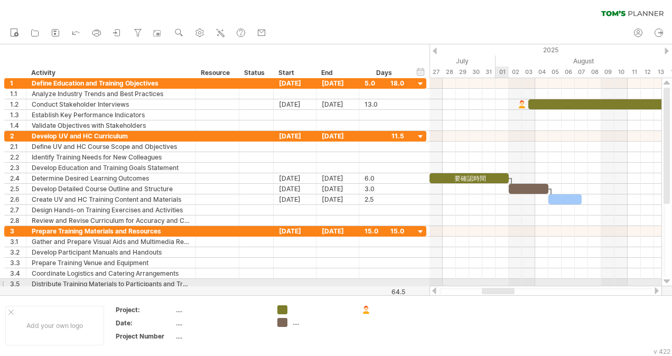
drag, startPoint x: 502, startPoint y: 292, endPoint x: 510, endPoint y: 282, distance: 12.4
click at [509, 280] on div "Trying to reach [DOMAIN_NAME] Connected again... 0% clear filter new 1" at bounding box center [336, 178] width 672 height 356
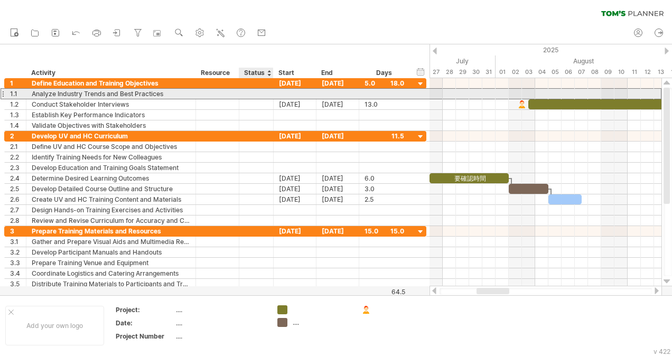
click at [258, 96] on div at bounding box center [256, 94] width 23 height 10
type input "***"
click at [223, 92] on div at bounding box center [217, 94] width 32 height 10
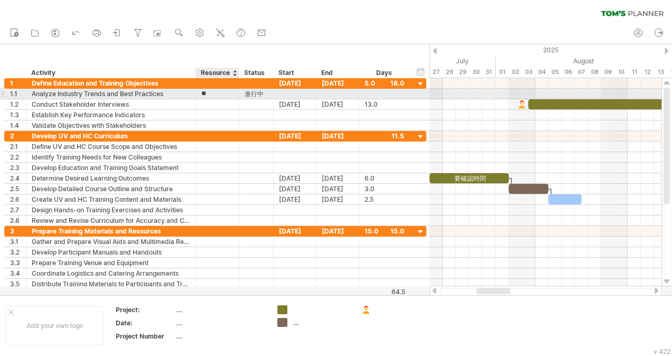
type input "*"
type input "**"
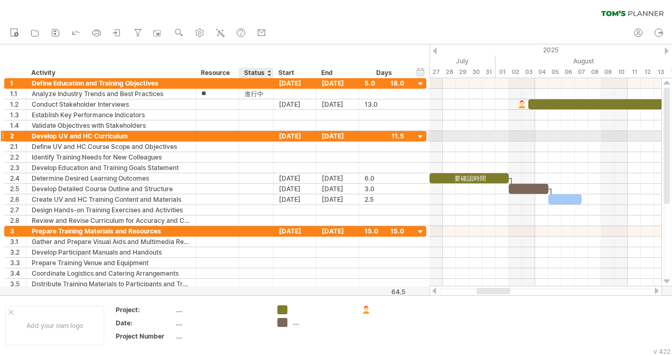
click at [277, 133] on div "[DATE]" at bounding box center [295, 136] width 43 height 10
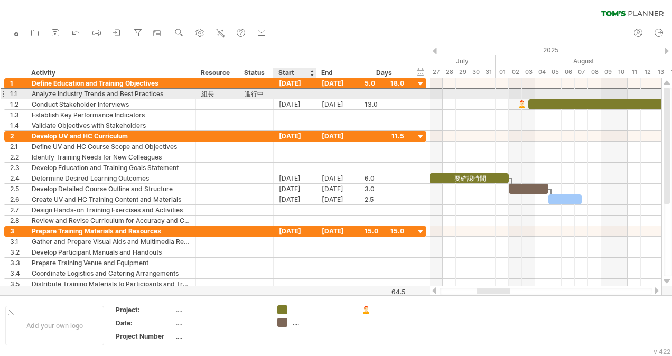
click at [296, 93] on div at bounding box center [295, 94] width 43 height 10
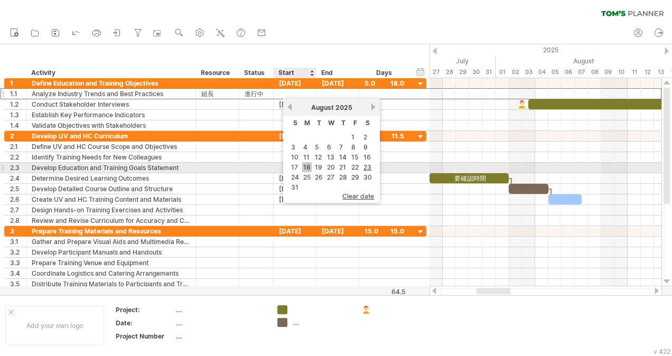
click at [304, 164] on link "18" at bounding box center [307, 167] width 10 height 10
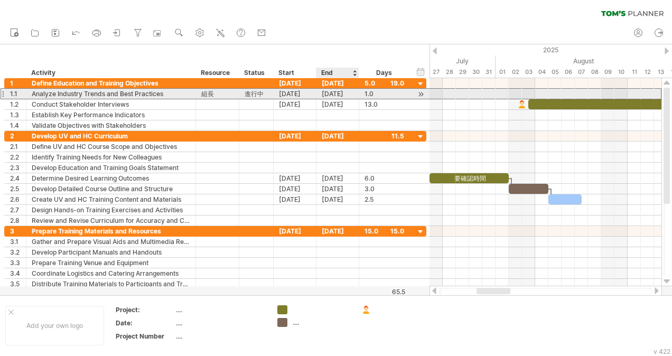
click at [340, 96] on div "[DATE]" at bounding box center [337, 94] width 43 height 10
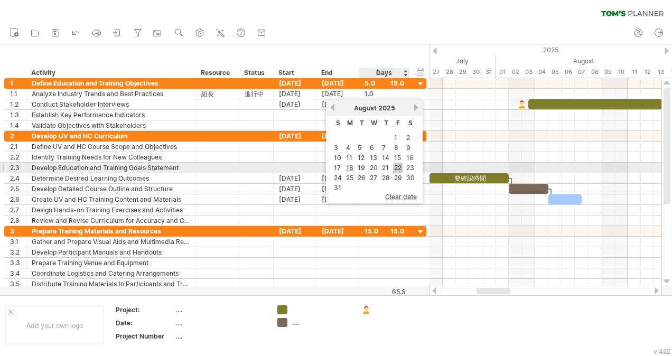
click at [399, 165] on link "22" at bounding box center [398, 168] width 10 height 10
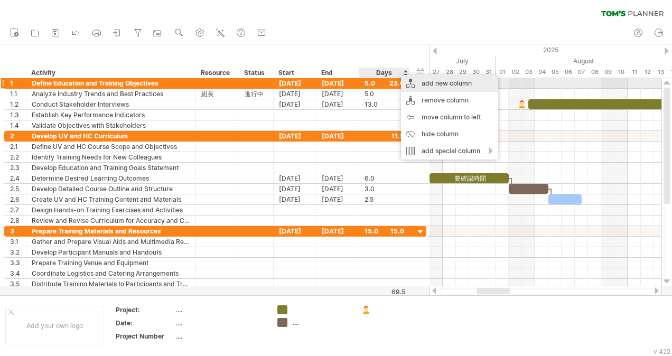
click at [437, 86] on div "add new column" at bounding box center [449, 83] width 97 height 17
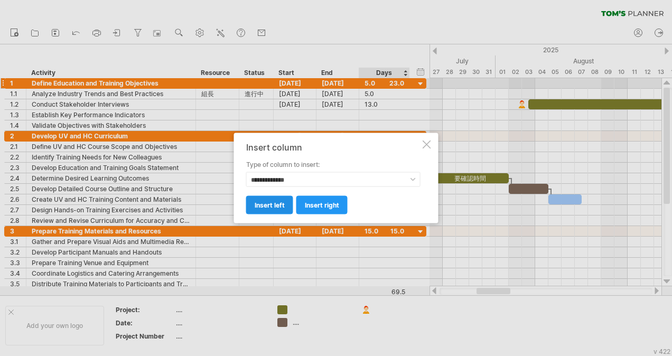
click at [285, 208] on link "insert left" at bounding box center [269, 205] width 47 height 18
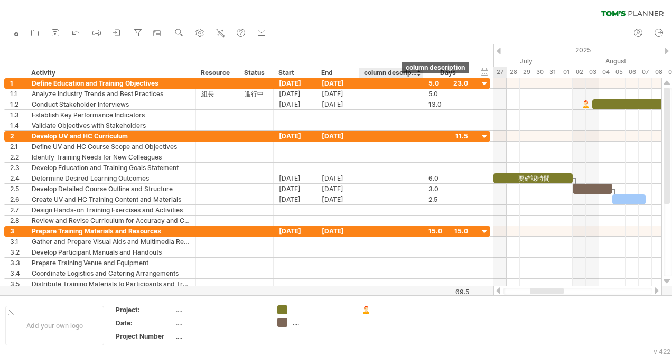
click at [401, 76] on div "column description" at bounding box center [390, 73] width 53 height 11
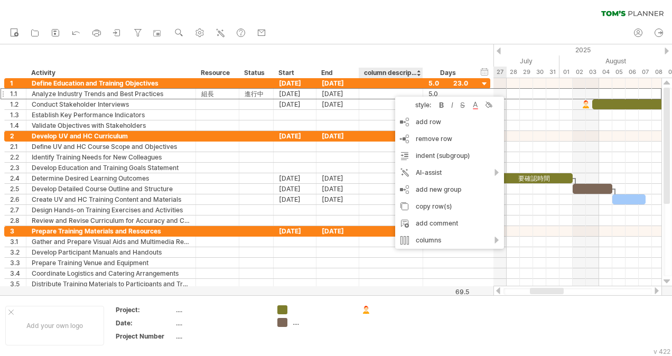
click at [399, 68] on div "column description" at bounding box center [390, 73] width 53 height 11
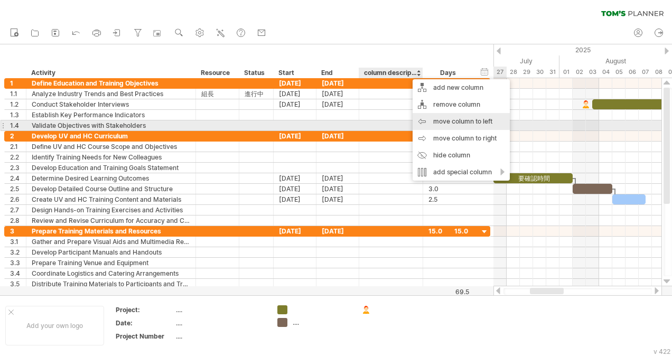
click at [454, 123] on div "move column to left" at bounding box center [460, 121] width 97 height 17
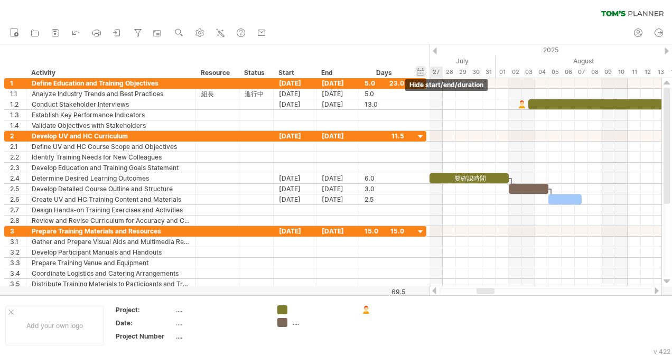
click at [421, 73] on div "hide start/end/duration show start/end/duration" at bounding box center [421, 71] width 10 height 11
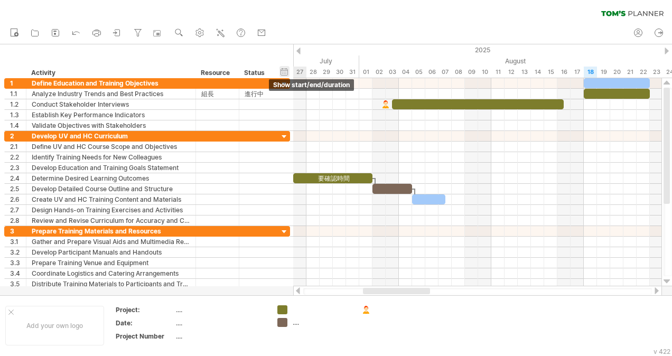
click at [285, 73] on div "hide start/end/duration show start/end/duration" at bounding box center [284, 71] width 10 height 11
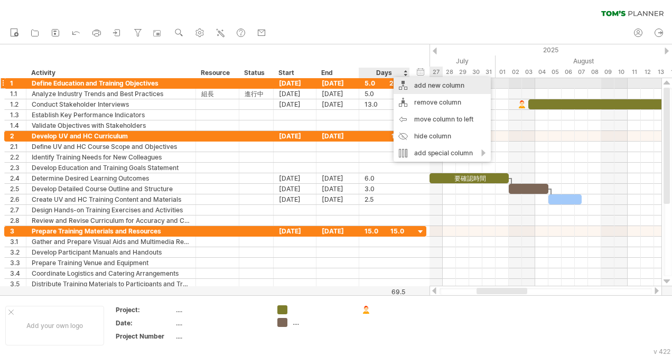
click at [444, 84] on div "add new column" at bounding box center [441, 85] width 97 height 17
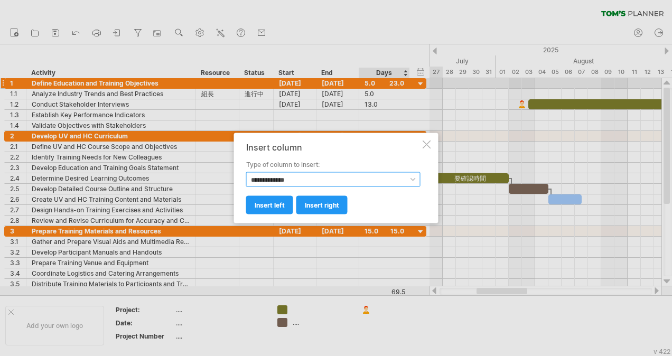
click at [410, 177] on select "**********" at bounding box center [333, 179] width 174 height 15
select select "******"
click at [246, 172] on select "**********" at bounding box center [333, 179] width 174 height 15
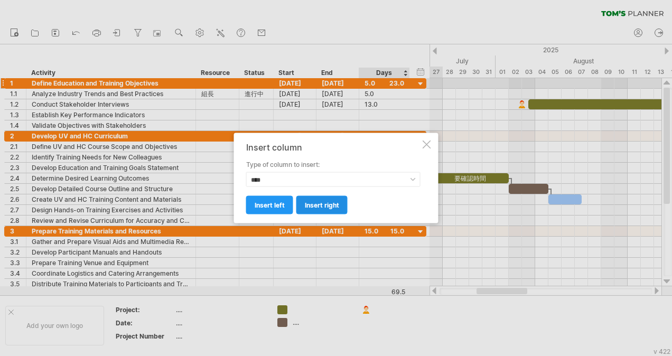
click at [325, 206] on span "insert right" at bounding box center [322, 205] width 34 height 8
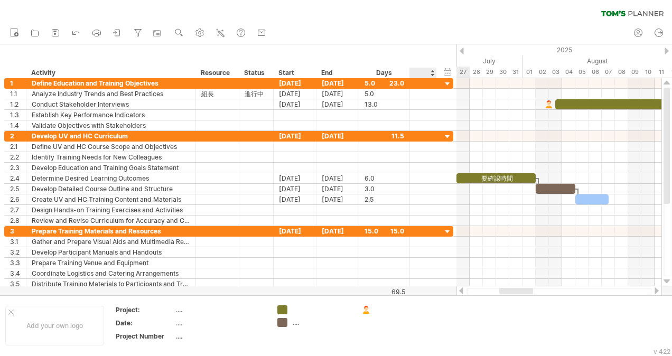
click at [426, 74] on div at bounding box center [423, 73] width 16 height 11
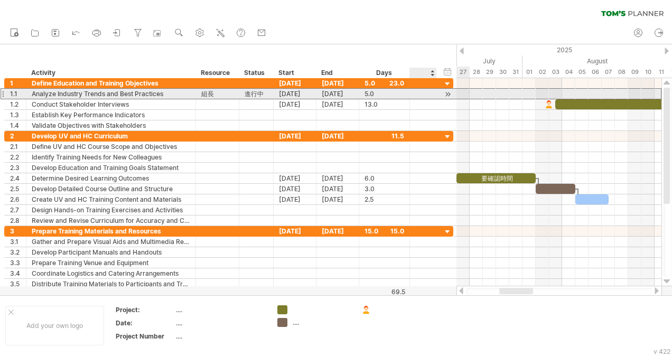
click at [429, 92] on div at bounding box center [423, 94] width 27 height 10
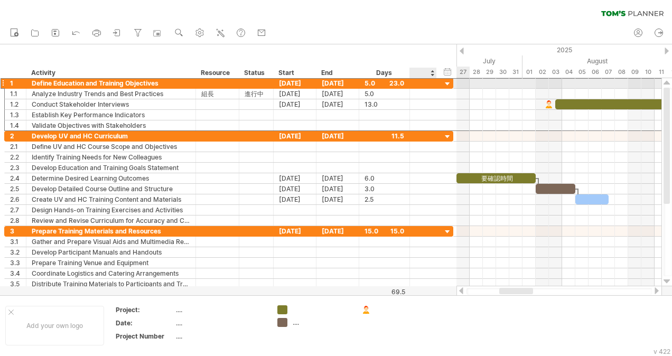
click at [419, 86] on div at bounding box center [423, 83] width 11 height 9
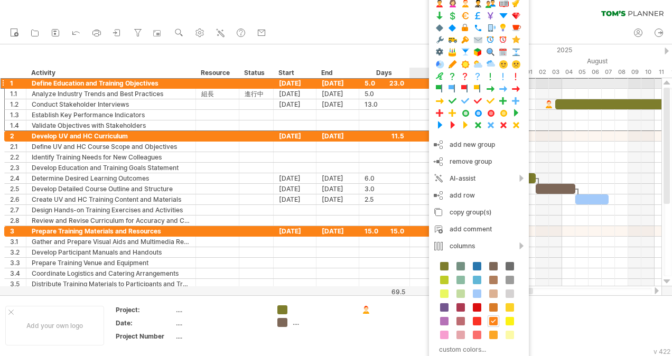
click at [424, 84] on div at bounding box center [423, 83] width 11 height 9
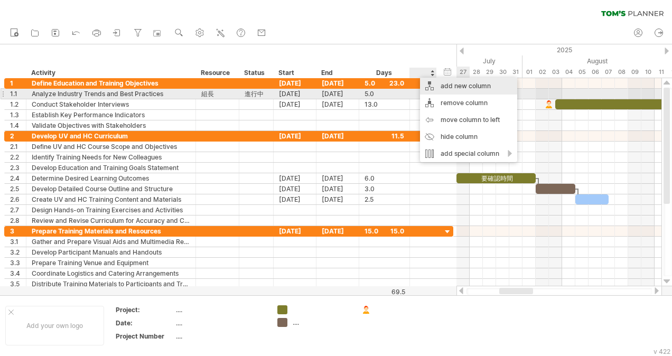
click at [464, 89] on div "add new column" at bounding box center [468, 86] width 97 height 17
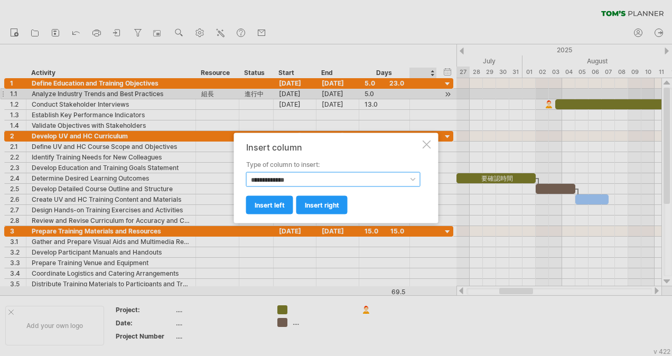
click at [388, 174] on select "**********" at bounding box center [333, 179] width 174 height 15
select select "********"
click at [246, 172] on select "**********" at bounding box center [333, 179] width 174 height 15
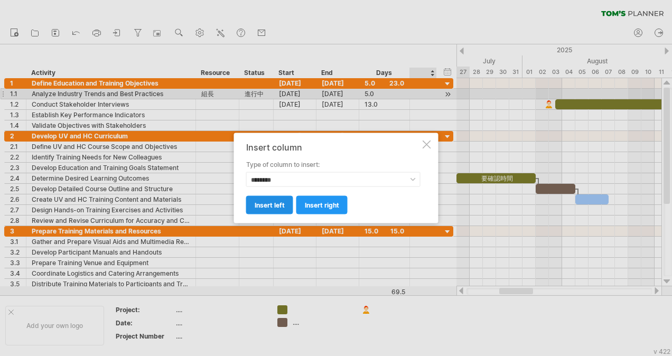
click at [285, 204] on link "insert left" at bounding box center [269, 205] width 47 height 18
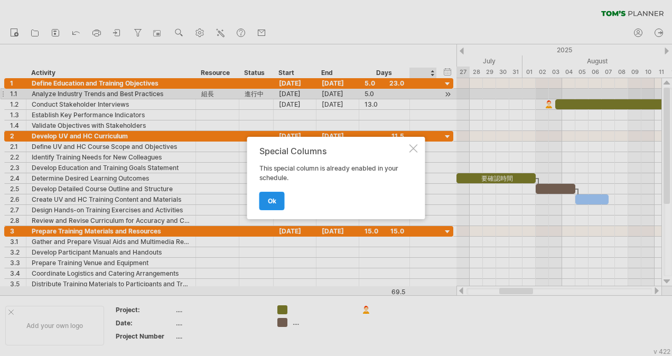
click at [276, 202] on link "ok" at bounding box center [271, 201] width 25 height 18
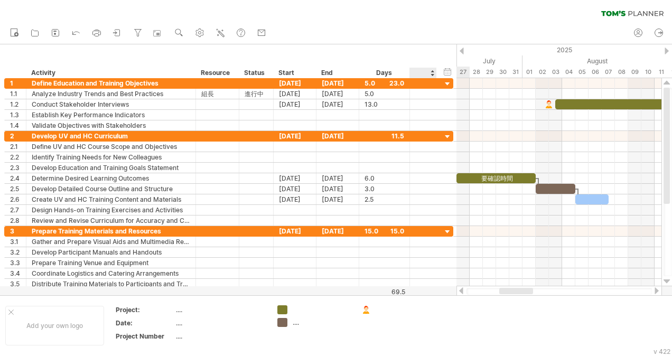
click at [421, 74] on div at bounding box center [423, 73] width 16 height 11
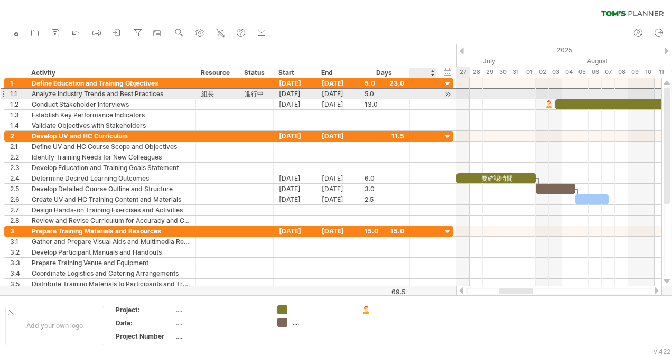
click at [430, 89] on div at bounding box center [423, 94] width 27 height 10
click at [428, 91] on div at bounding box center [423, 94] width 27 height 10
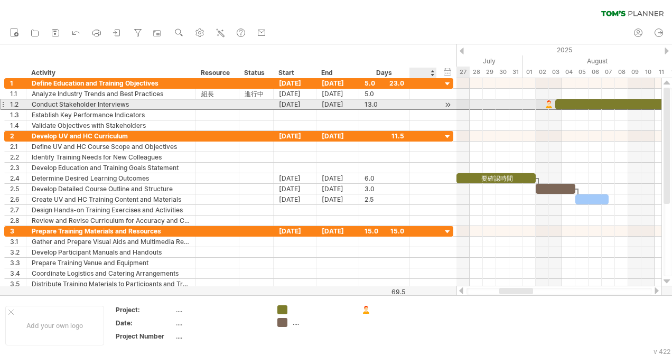
click at [429, 101] on div at bounding box center [423, 104] width 27 height 10
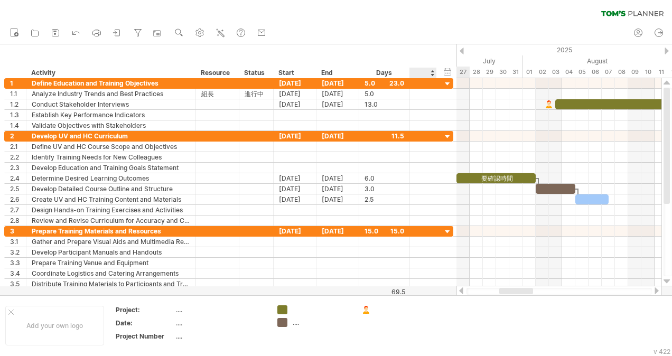
click at [419, 74] on div at bounding box center [423, 73] width 16 height 11
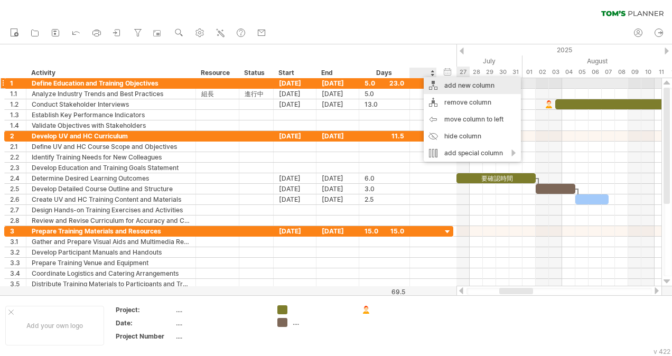
click at [464, 84] on div "add new column" at bounding box center [472, 85] width 97 height 17
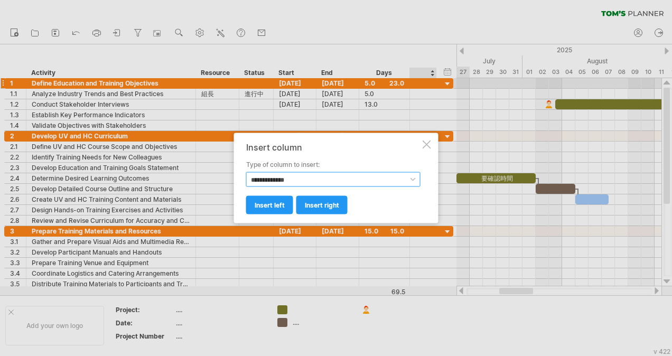
click at [336, 178] on select "**********" at bounding box center [333, 179] width 174 height 15
select select "******"
click at [246, 172] on select "**********" at bounding box center [333, 179] width 174 height 15
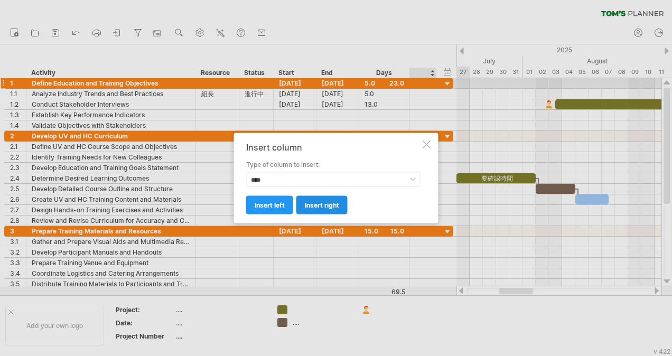
click at [324, 209] on link "insert right" at bounding box center [321, 205] width 51 height 18
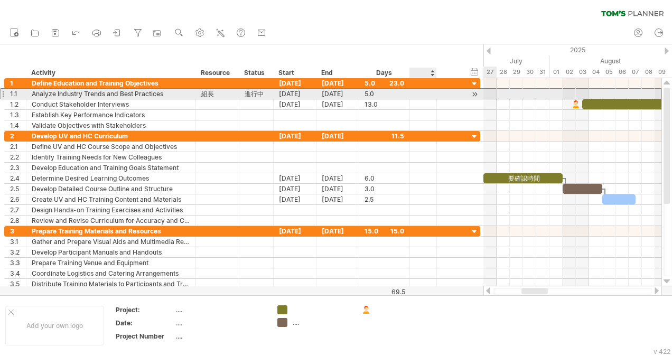
click at [420, 91] on div at bounding box center [423, 93] width 11 height 9
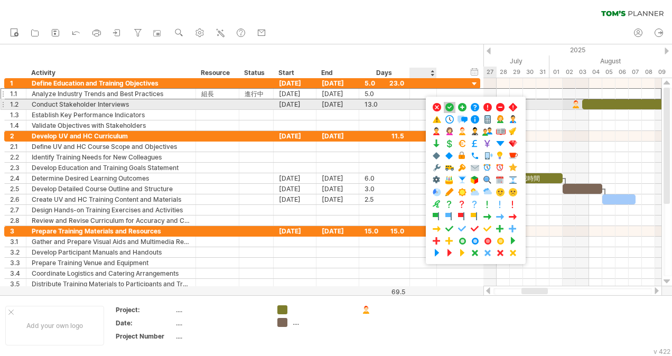
click at [446, 107] on span at bounding box center [449, 107] width 11 height 10
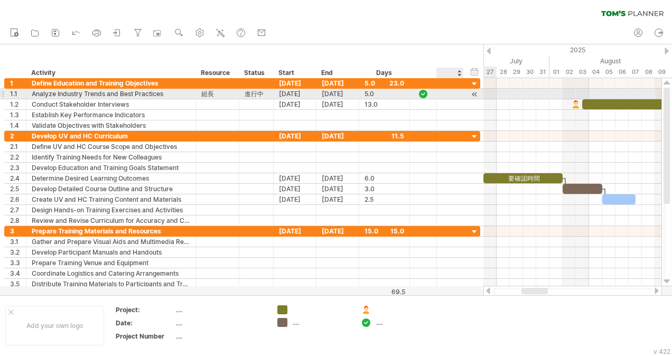
click at [453, 91] on div at bounding box center [450, 93] width 11 height 9
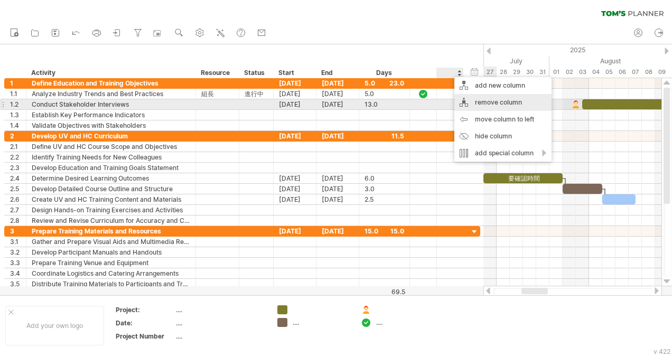
click at [478, 105] on div "remove column" at bounding box center [502, 102] width 97 height 17
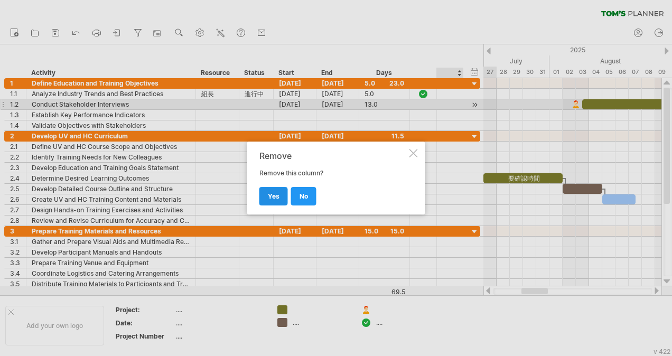
click at [275, 198] on span "yes" at bounding box center [274, 196] width 12 height 8
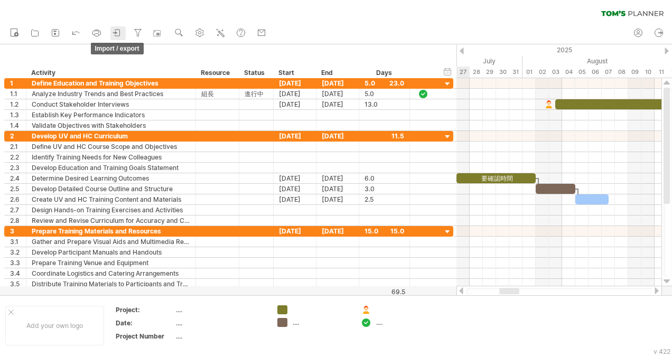
click at [114, 34] on icon at bounding box center [117, 32] width 11 height 11
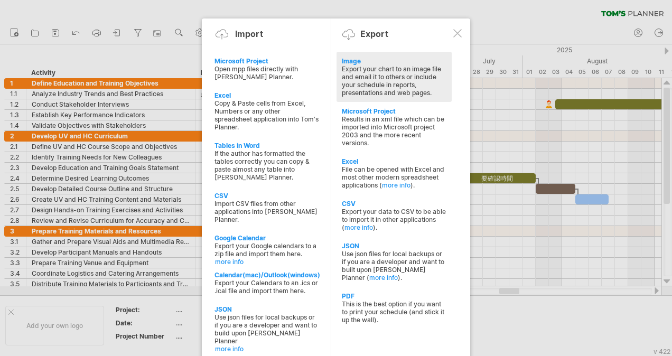
click at [384, 88] on div "Export your chart to an image file and email it to others or include your sched…" at bounding box center [394, 81] width 105 height 32
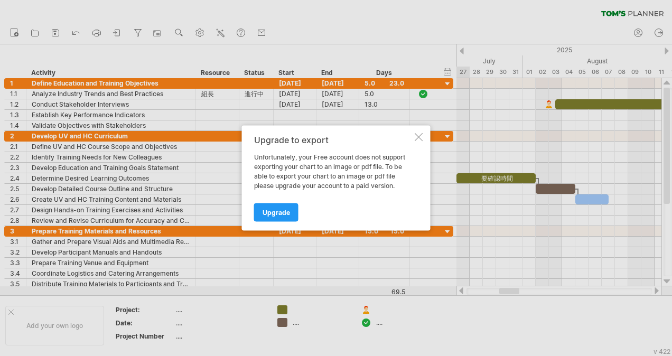
click at [417, 138] on div at bounding box center [419, 137] width 8 height 8
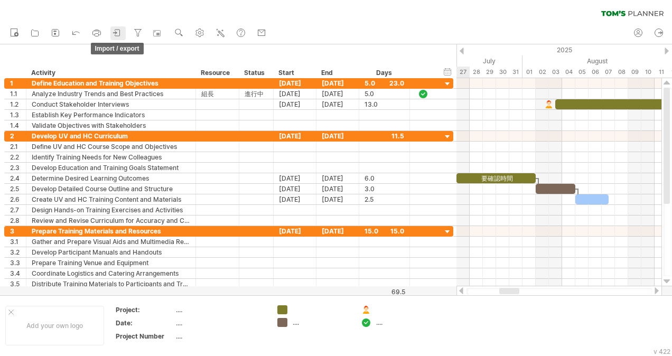
click at [120, 32] on icon at bounding box center [117, 33] width 5 height 6
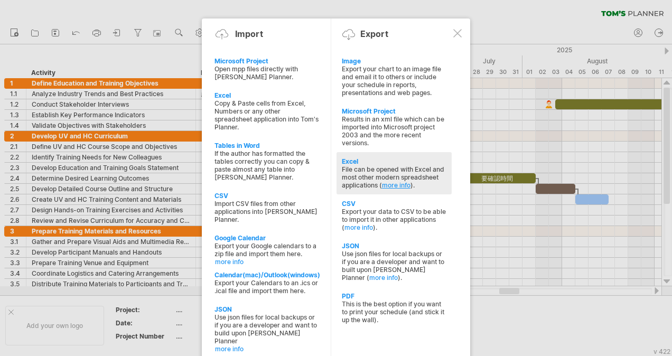
click at [388, 181] on link "more info" at bounding box center [396, 185] width 29 height 8
